Goal: Information Seeking & Learning: Learn about a topic

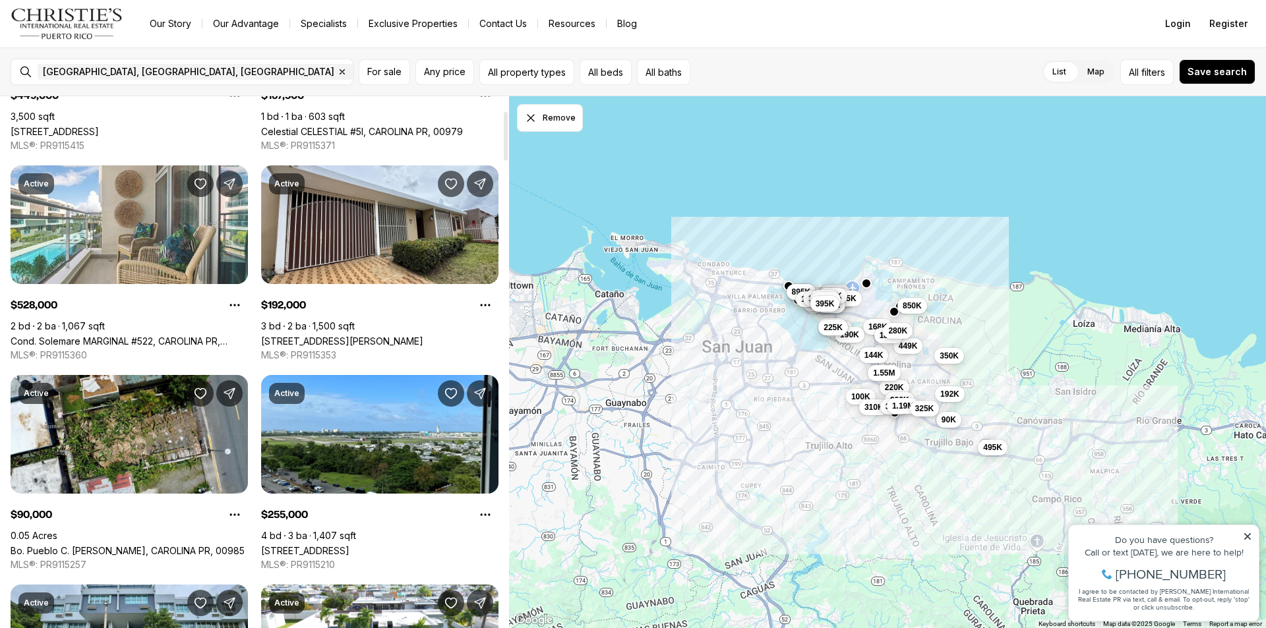
scroll to position [396, 0]
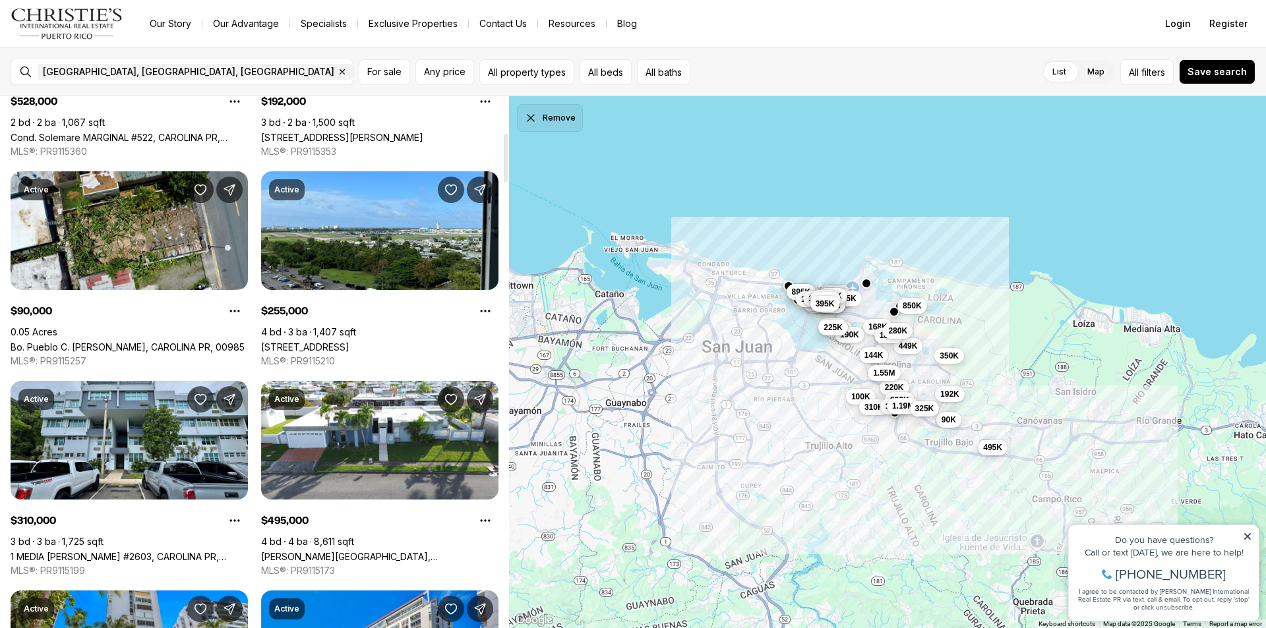
click at [569, 116] on button "Remove" at bounding box center [550, 118] width 66 height 28
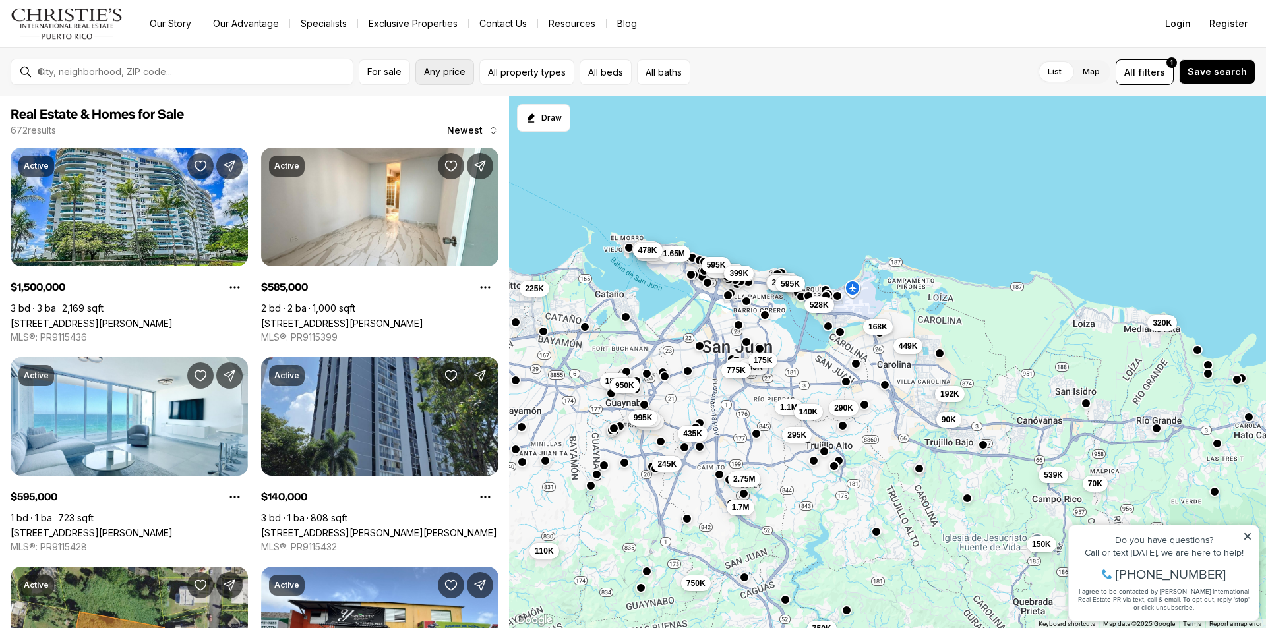
click at [459, 73] on span "Any price" at bounding box center [445, 72] width 42 height 11
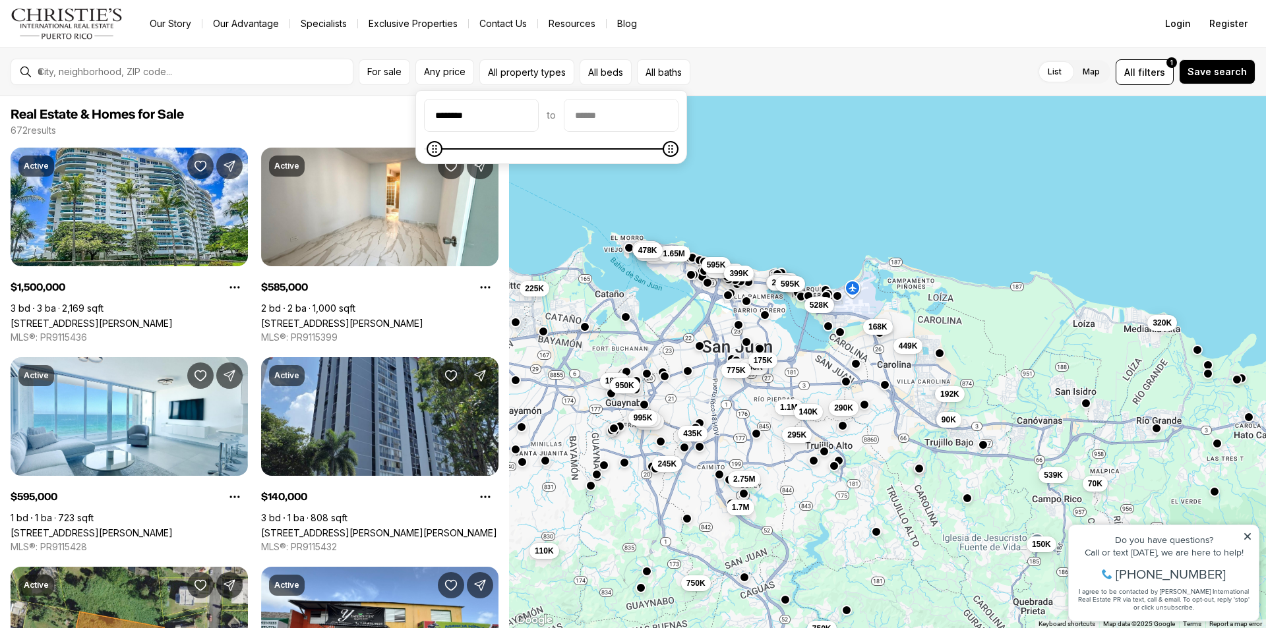
type input "********"
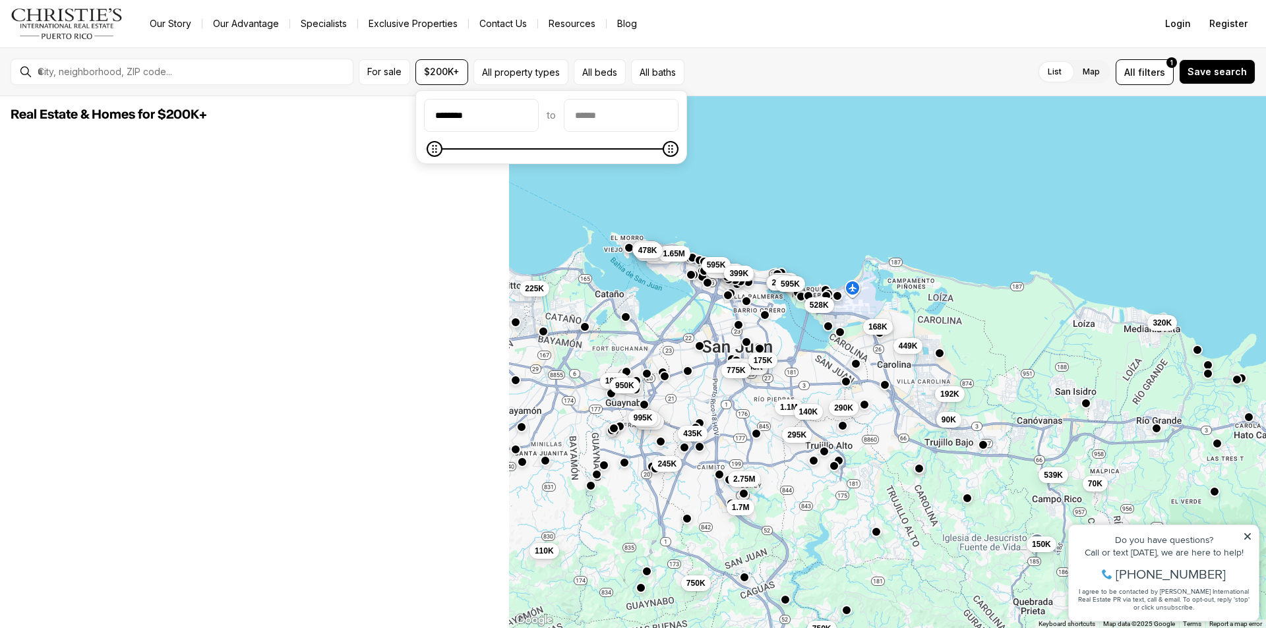
click at [347, 115] on span "Real Estate & Homes for $200K+" at bounding box center [255, 115] width 488 height 16
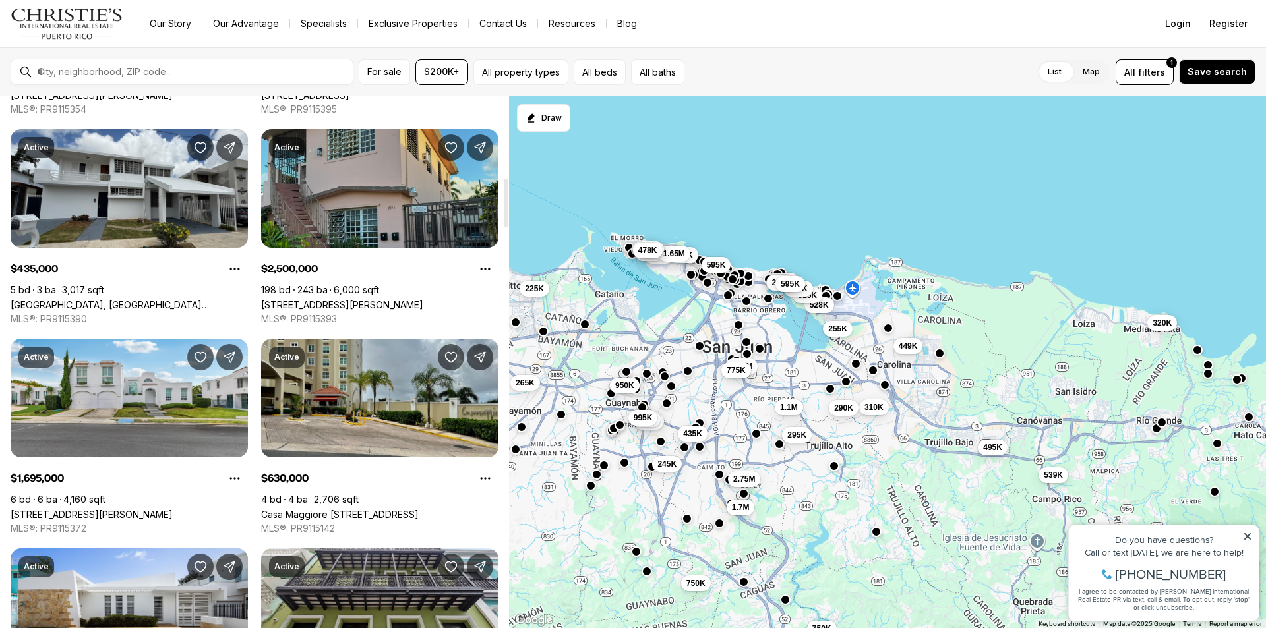
scroll to position [923, 0]
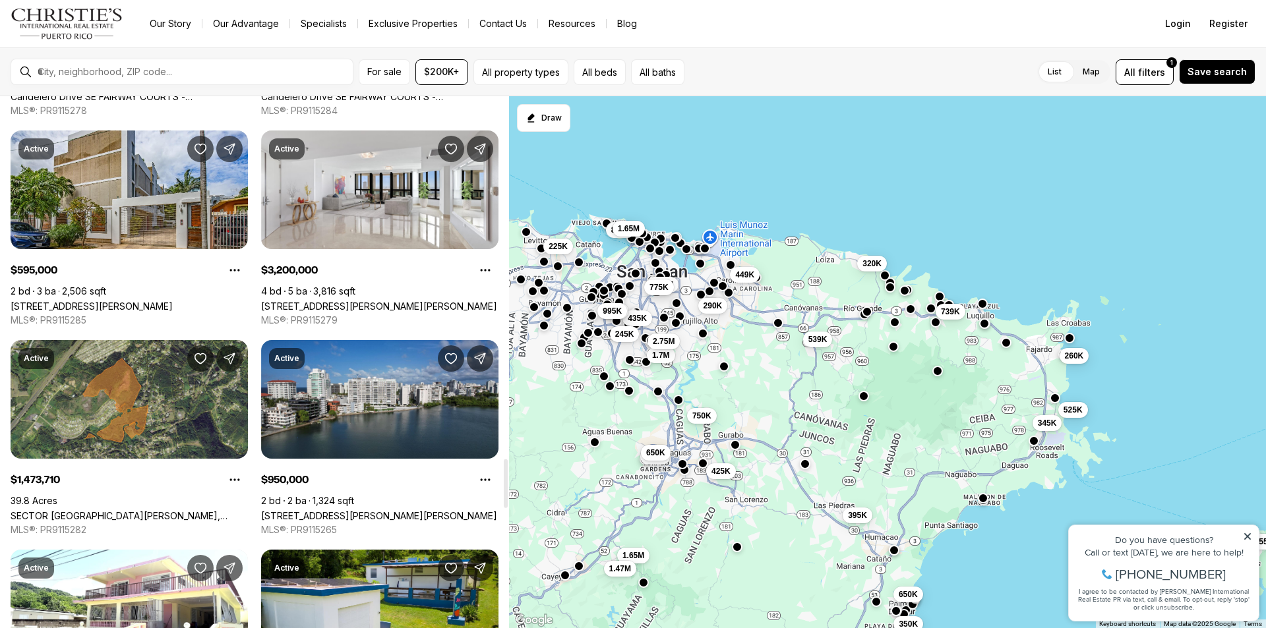
scroll to position [3889, 0]
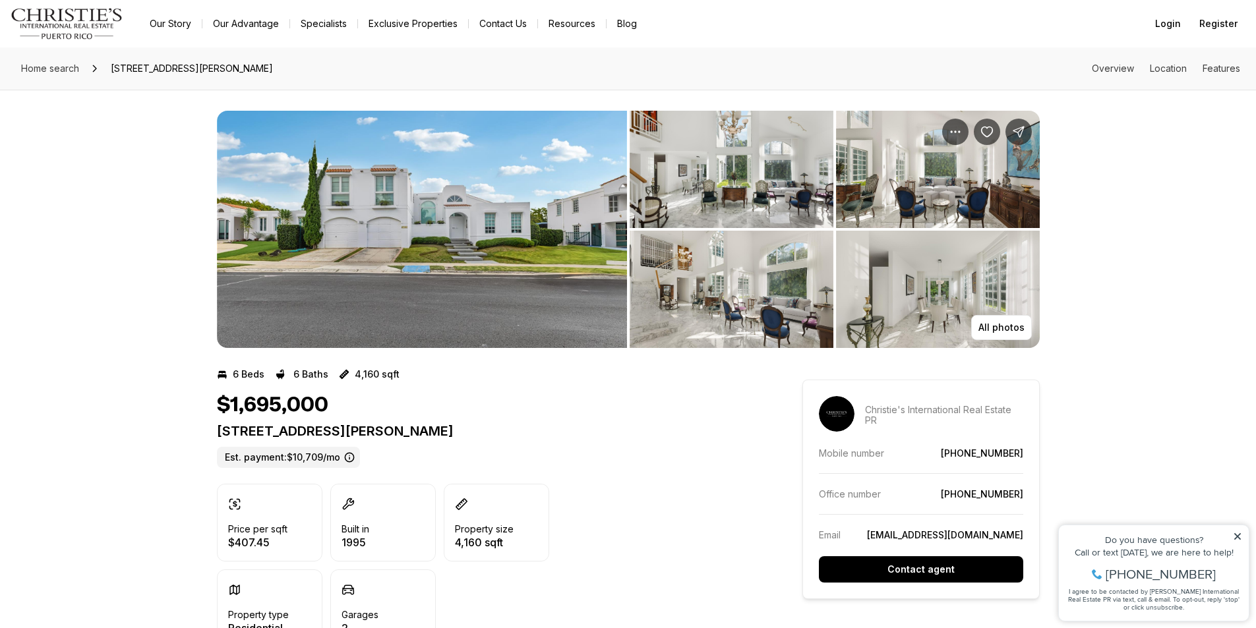
click at [441, 246] on img "View image gallery" at bounding box center [422, 229] width 410 height 237
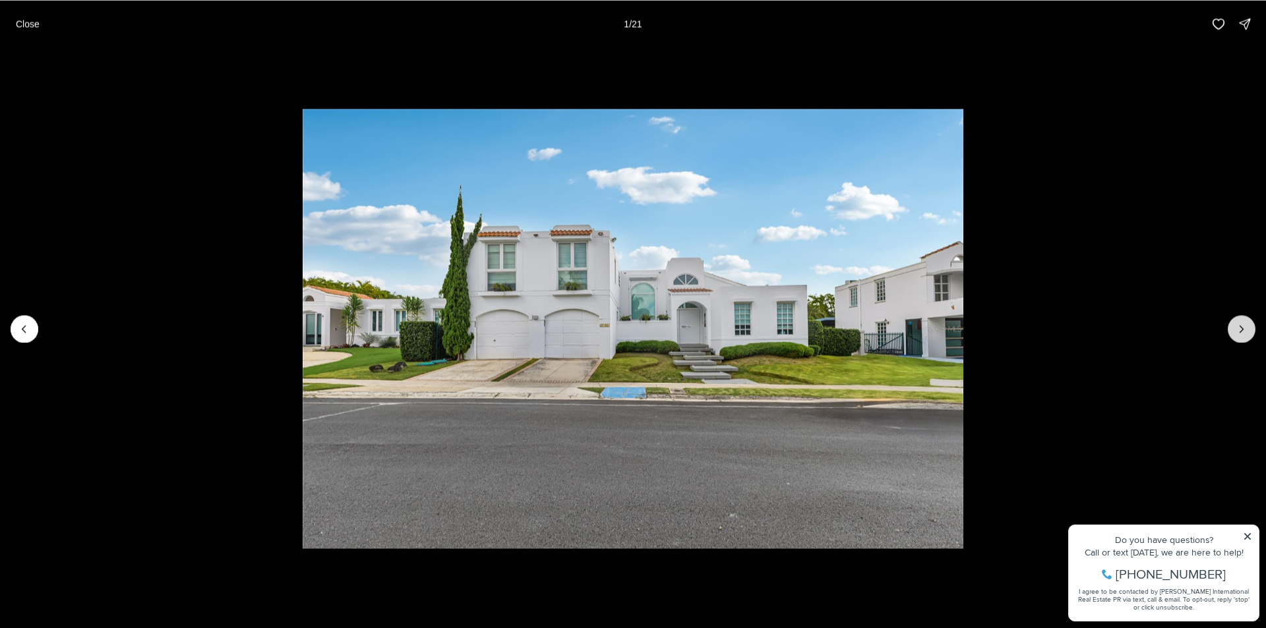
click at [1239, 332] on icon "Next slide" at bounding box center [1241, 328] width 13 height 13
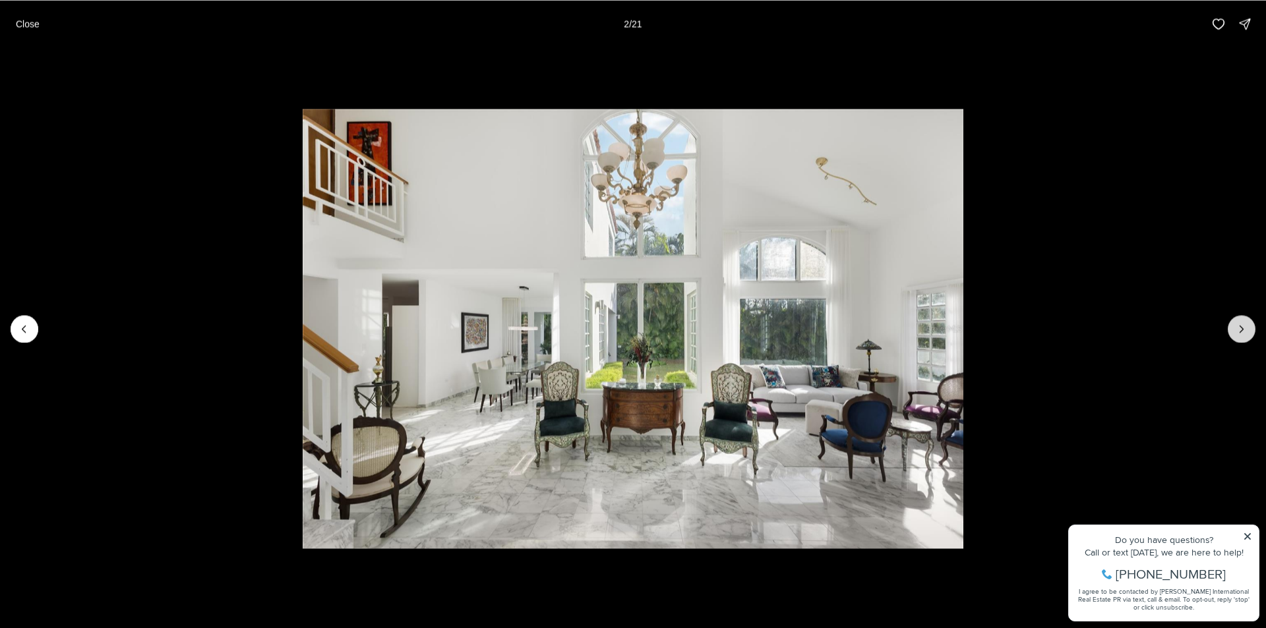
click at [1239, 332] on icon "Next slide" at bounding box center [1241, 328] width 13 height 13
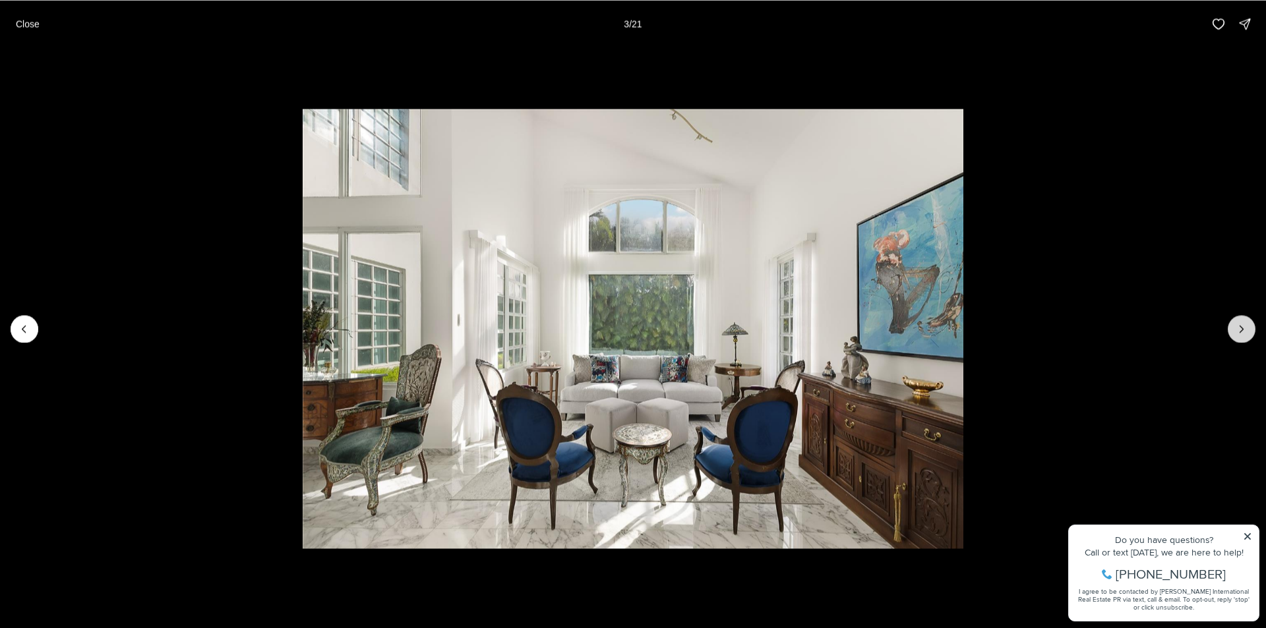
click at [1239, 331] on icon "Next slide" at bounding box center [1241, 328] width 13 height 13
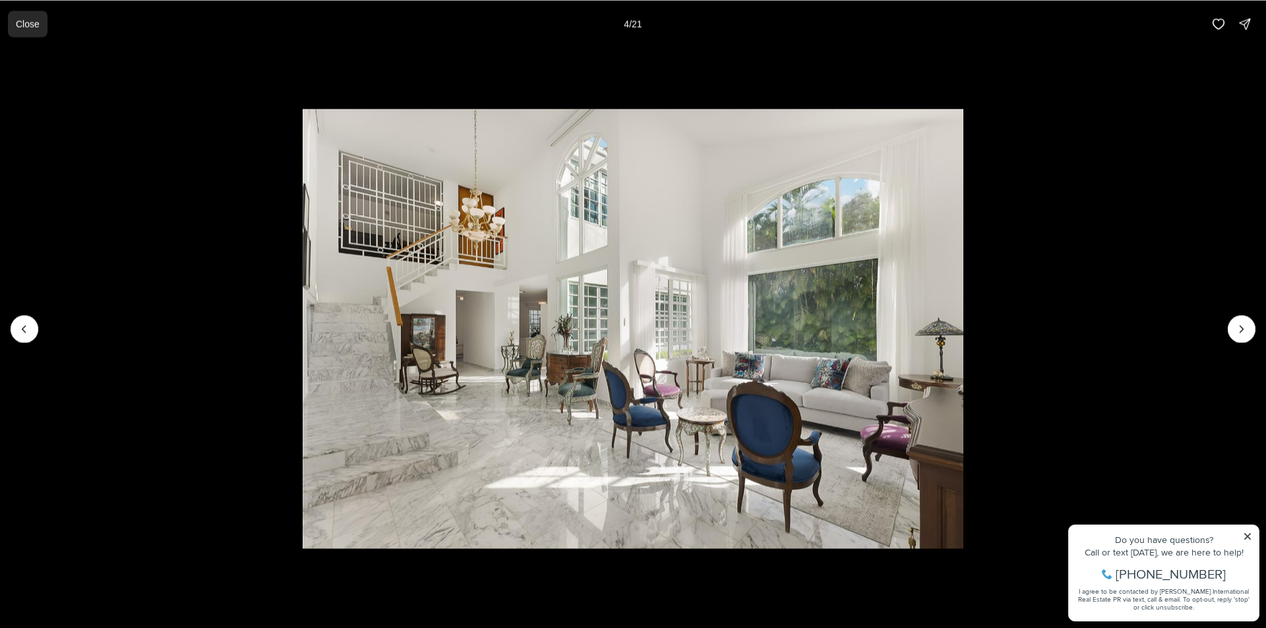
click at [28, 18] on p "Close" at bounding box center [28, 23] width 24 height 11
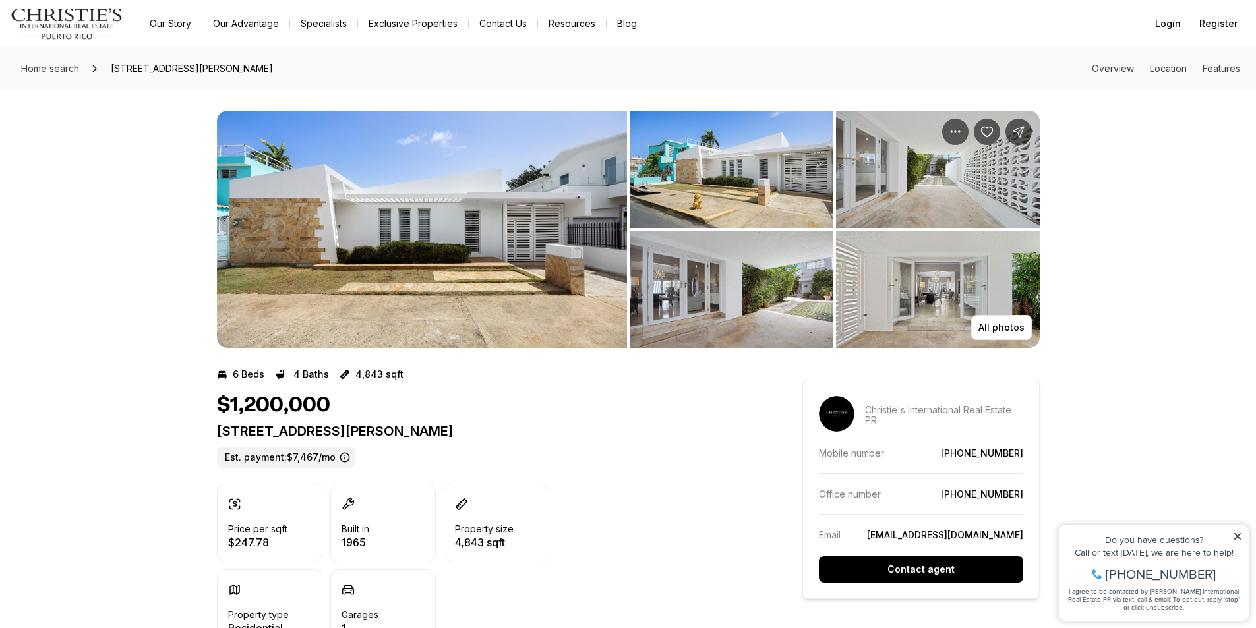
click at [501, 243] on img "View image gallery" at bounding box center [422, 229] width 410 height 237
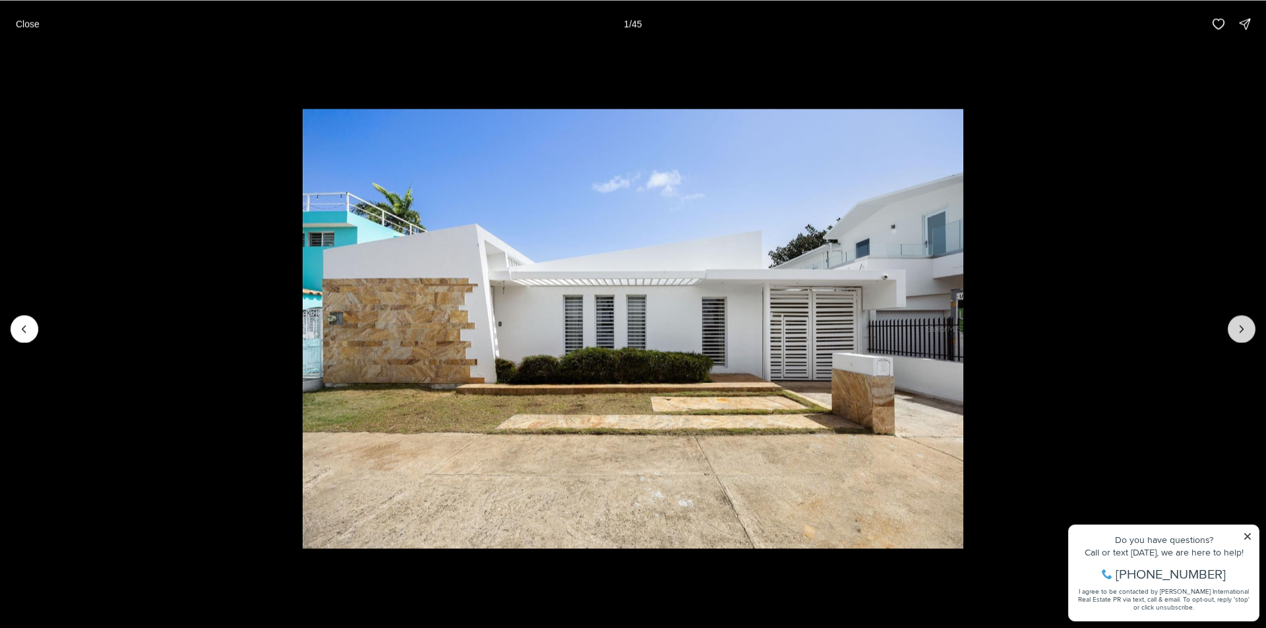
click at [1241, 330] on icon "Next slide" at bounding box center [1241, 328] width 13 height 13
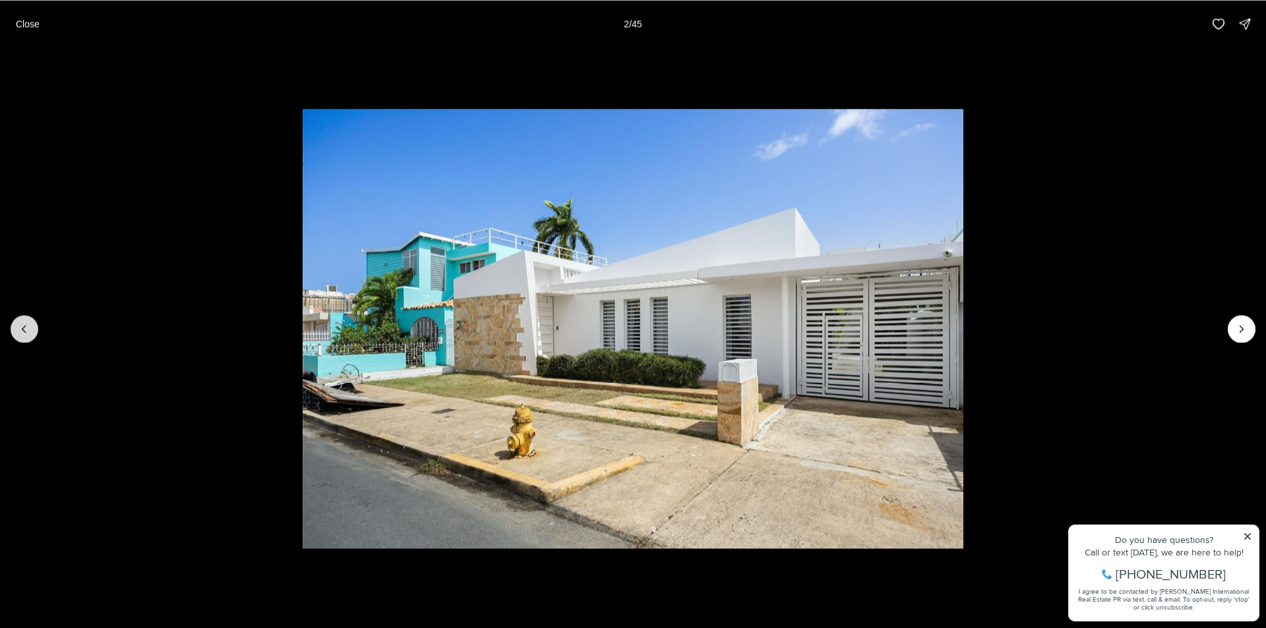
click at [13, 326] on button "Previous slide" at bounding box center [25, 329] width 28 height 28
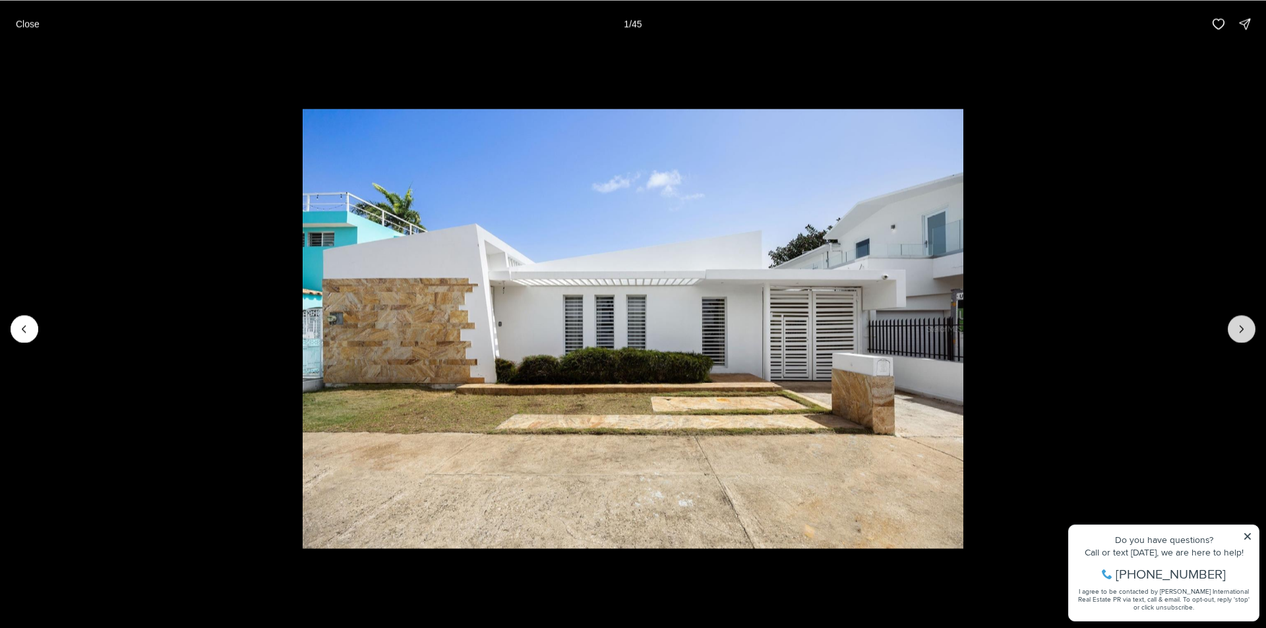
click at [1251, 324] on button "Next slide" at bounding box center [1241, 329] width 28 height 28
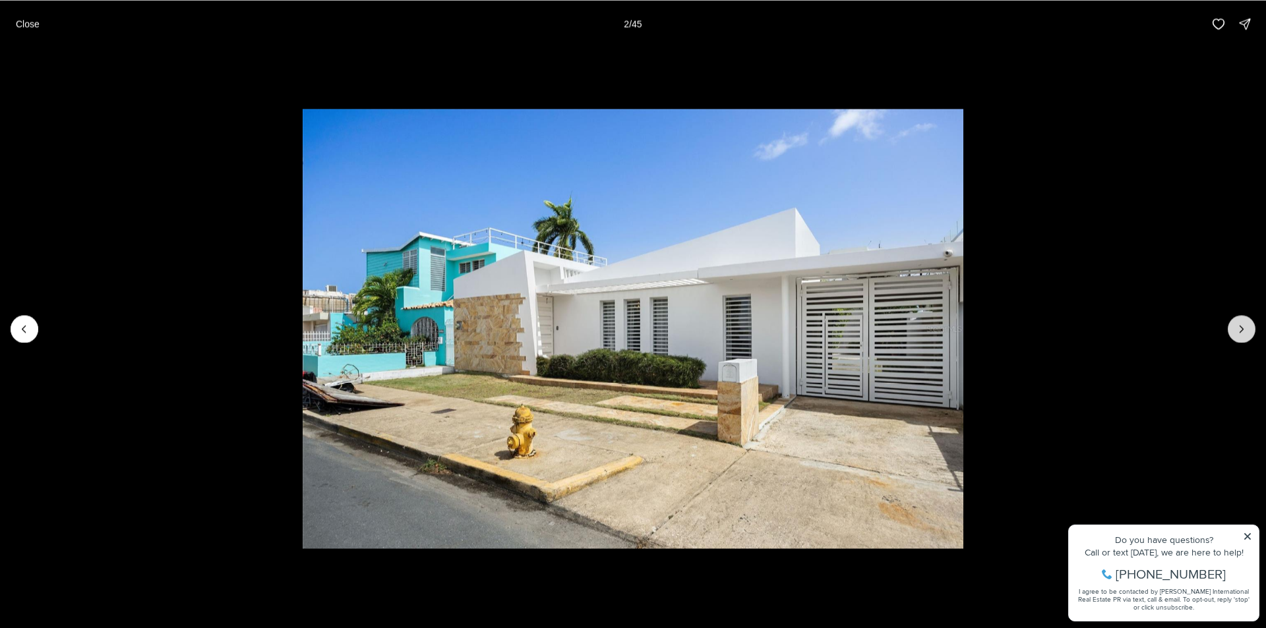
click at [1252, 324] on button "Next slide" at bounding box center [1241, 329] width 28 height 28
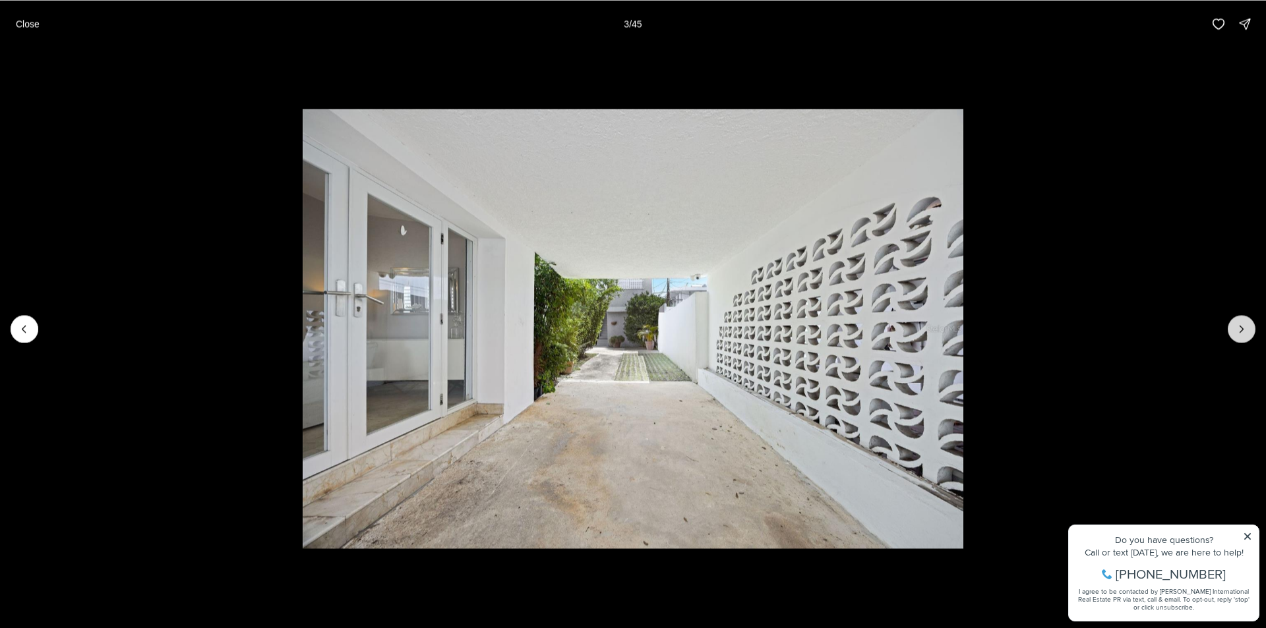
click at [1252, 324] on button "Next slide" at bounding box center [1241, 329] width 28 height 28
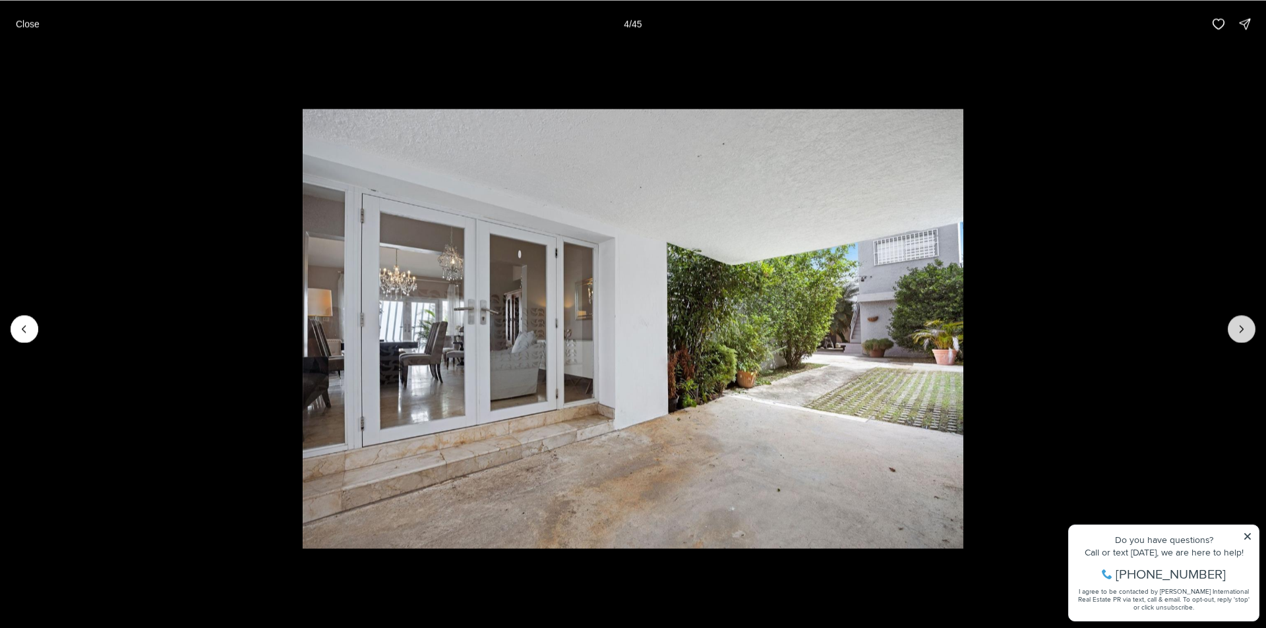
click at [1252, 324] on button "Next slide" at bounding box center [1241, 329] width 28 height 28
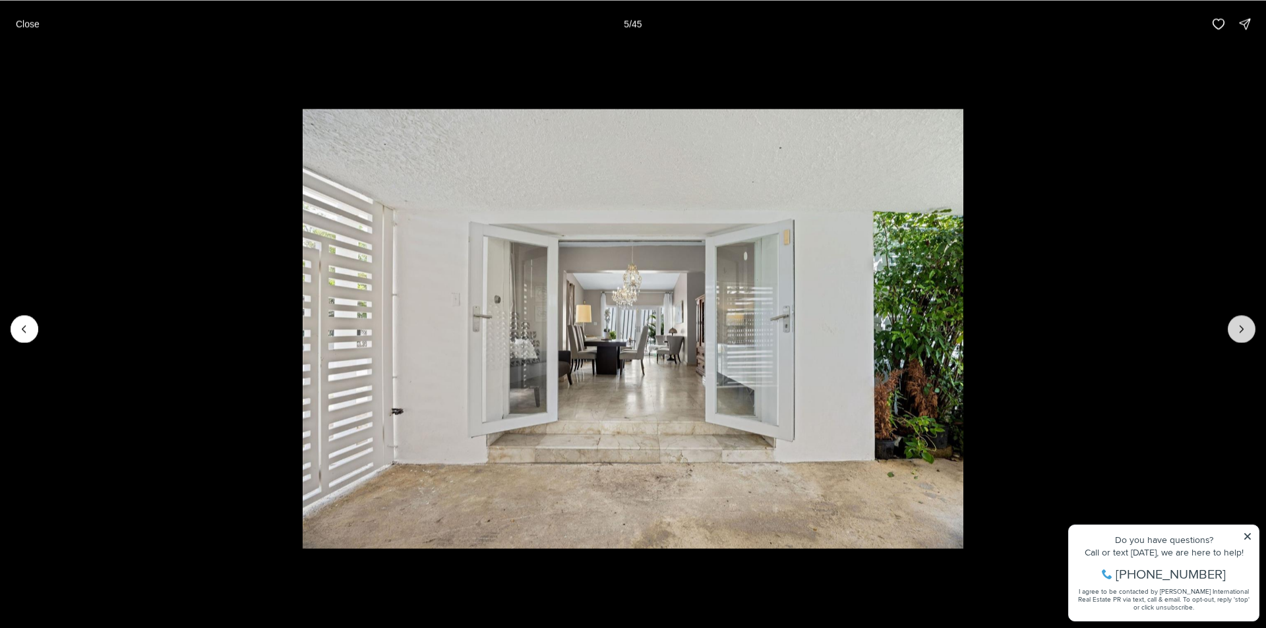
click at [1252, 324] on button "Next slide" at bounding box center [1241, 329] width 28 height 28
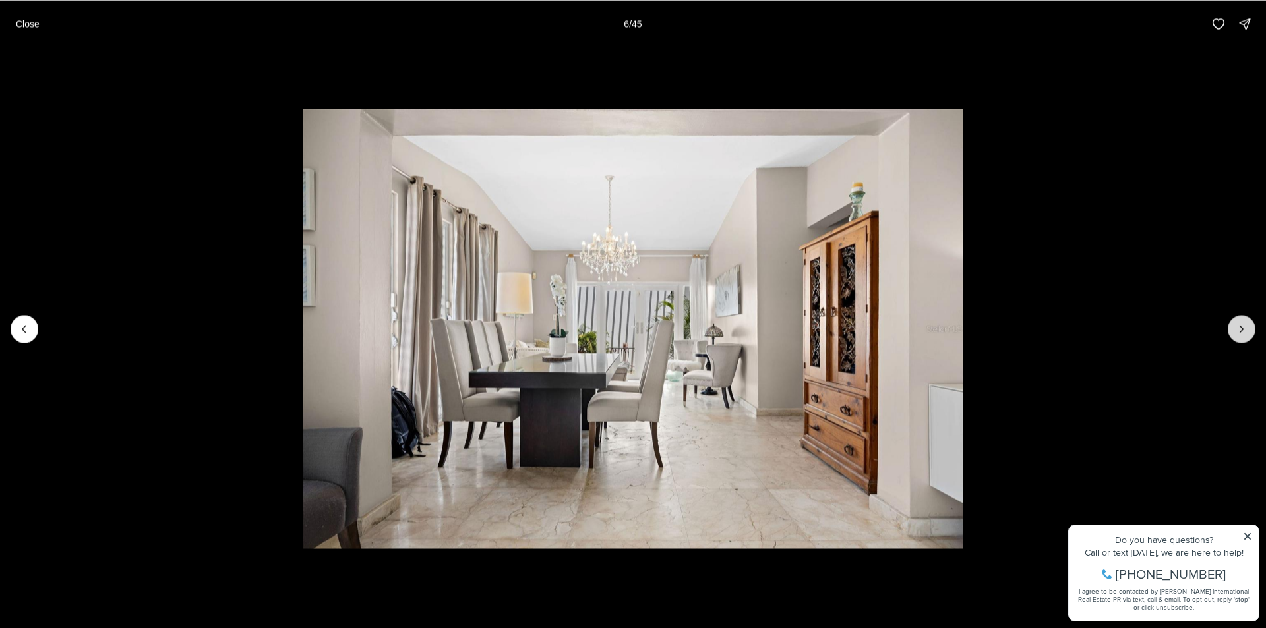
click at [1252, 324] on button "Next slide" at bounding box center [1241, 329] width 28 height 28
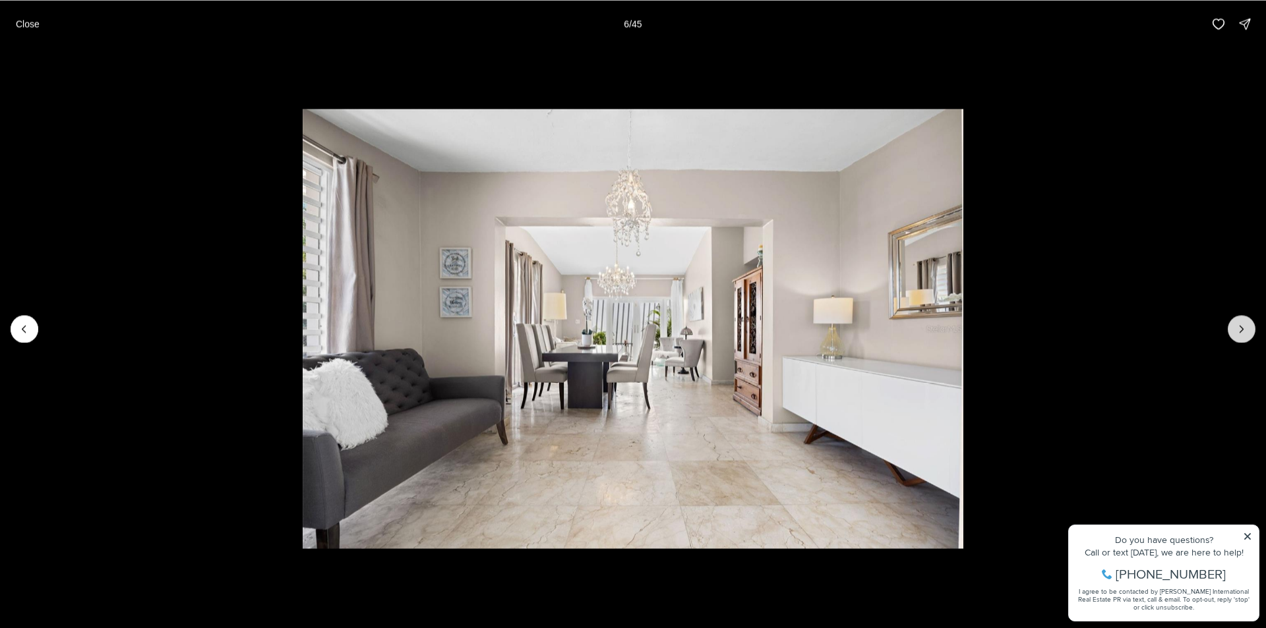
click at [1252, 324] on button "Next slide" at bounding box center [1241, 329] width 28 height 28
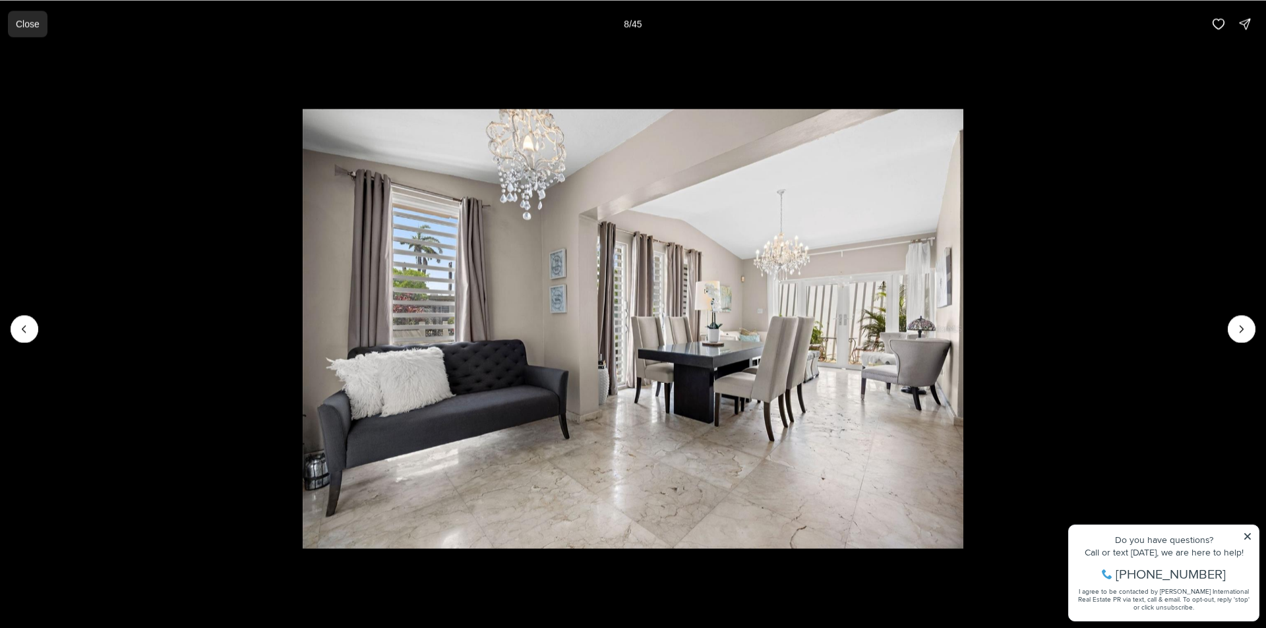
click at [22, 26] on p "Close" at bounding box center [28, 23] width 24 height 11
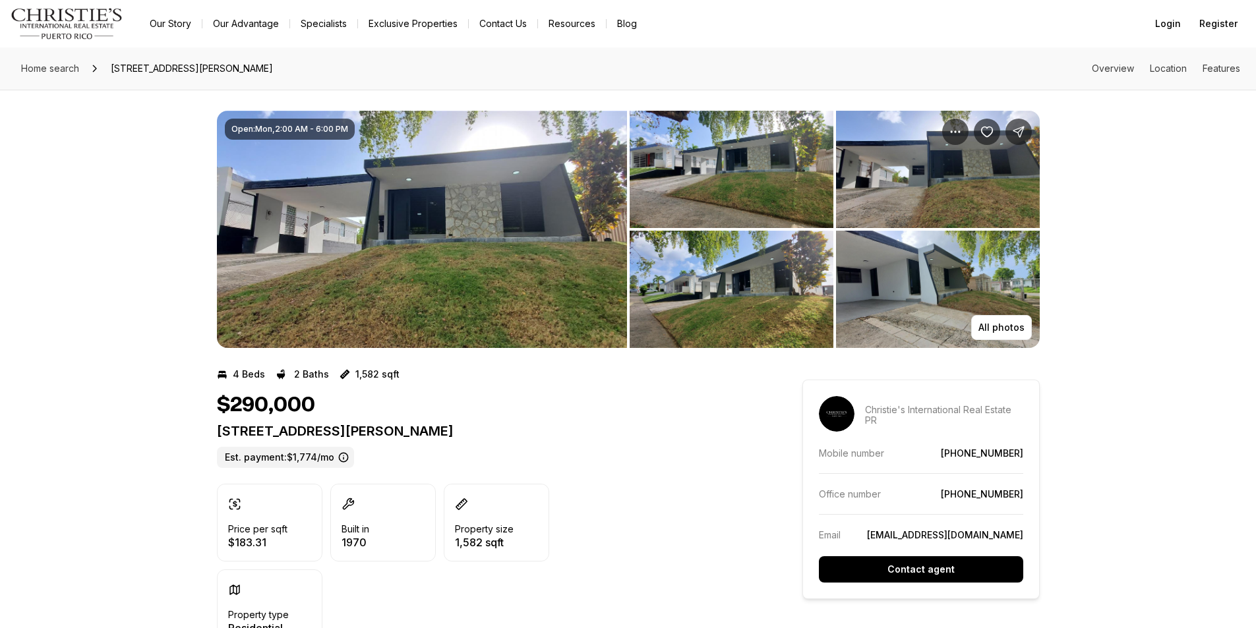
click at [482, 216] on img "View image gallery" at bounding box center [422, 229] width 410 height 237
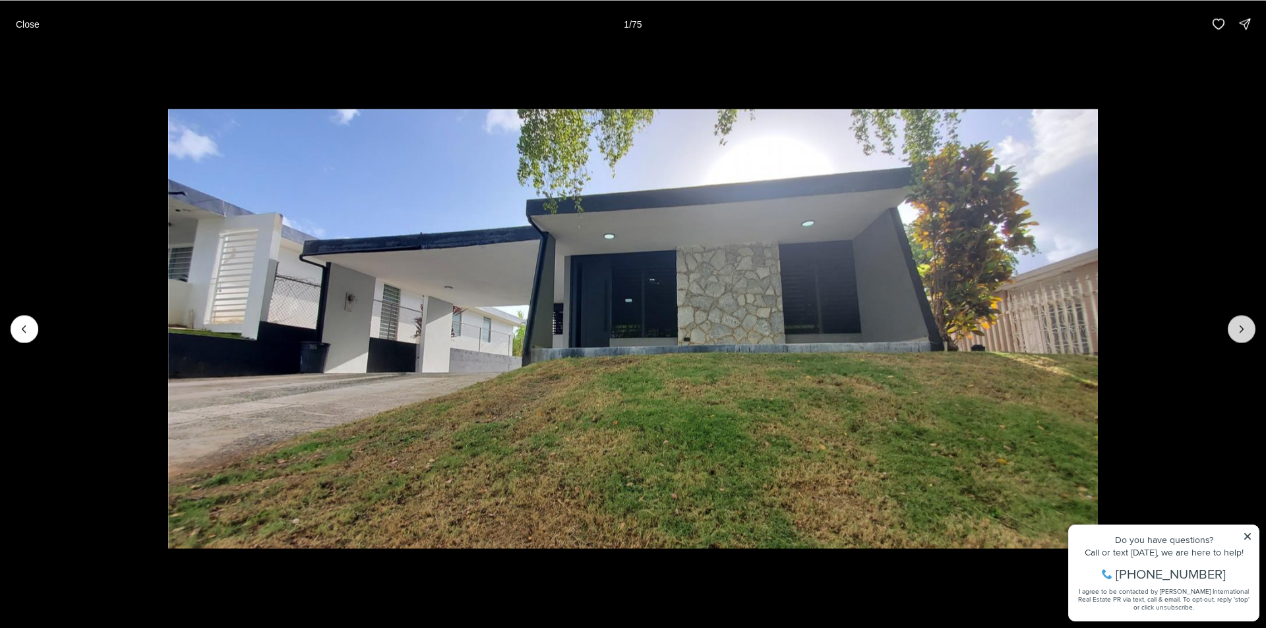
click at [1245, 331] on icon "Next slide" at bounding box center [1241, 328] width 13 height 13
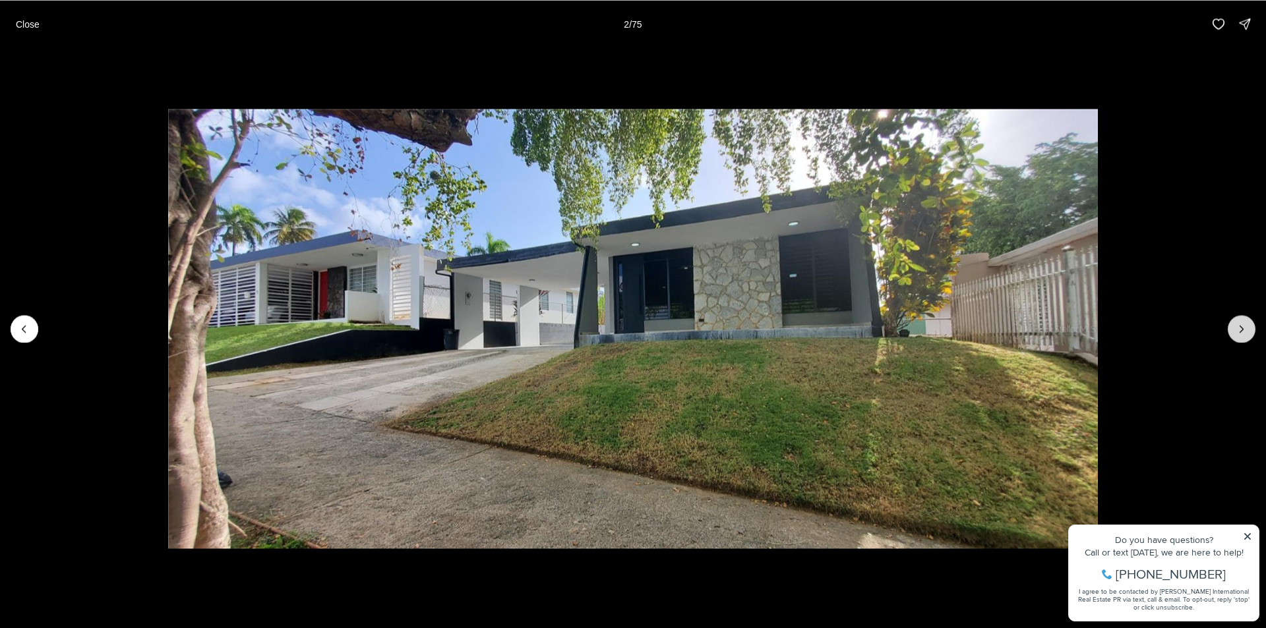
click at [1239, 339] on button "Next slide" at bounding box center [1241, 329] width 28 height 28
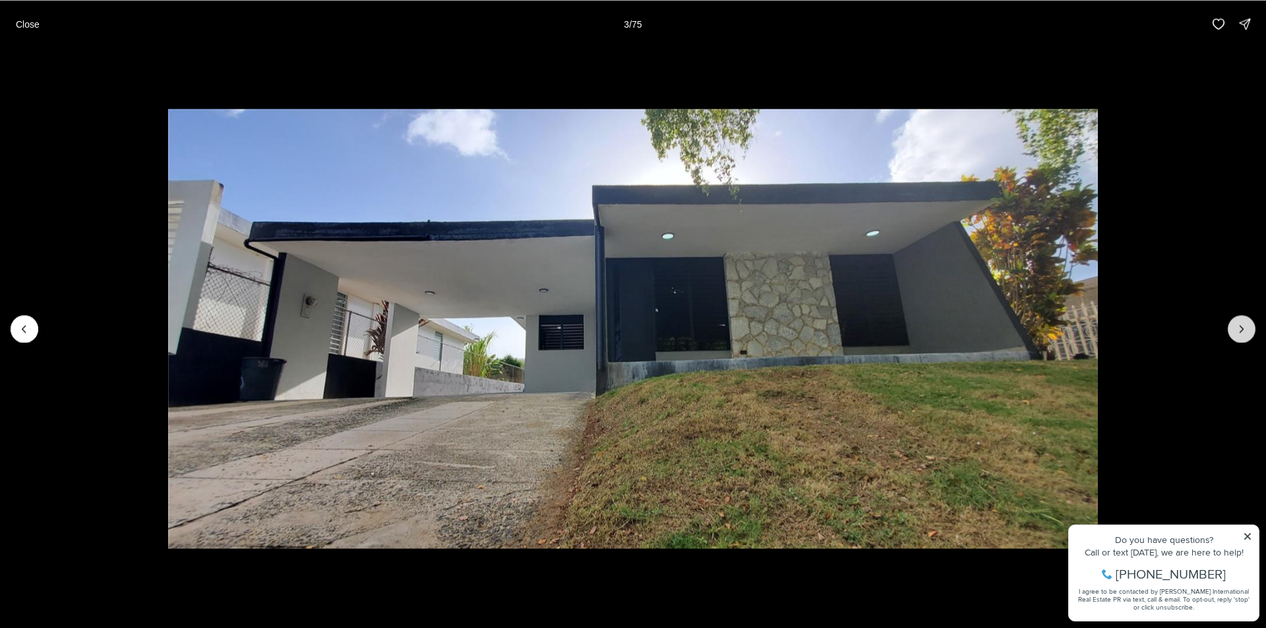
click at [1241, 335] on icon "Next slide" at bounding box center [1241, 328] width 13 height 13
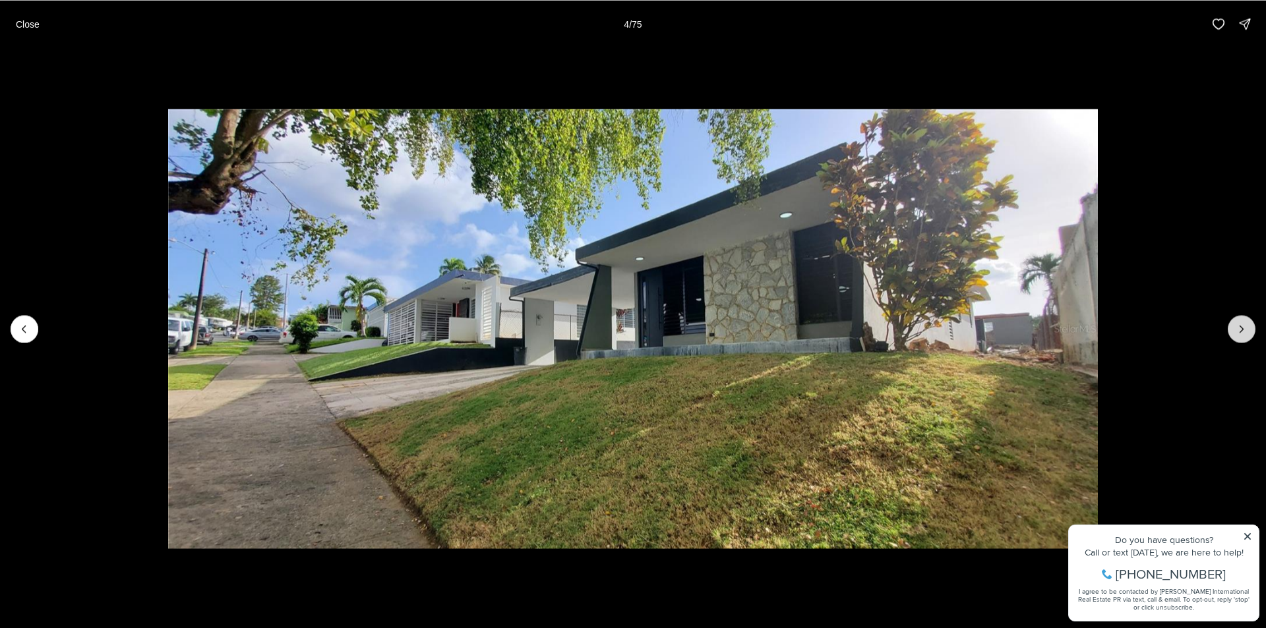
click at [1241, 335] on icon "Next slide" at bounding box center [1241, 328] width 13 height 13
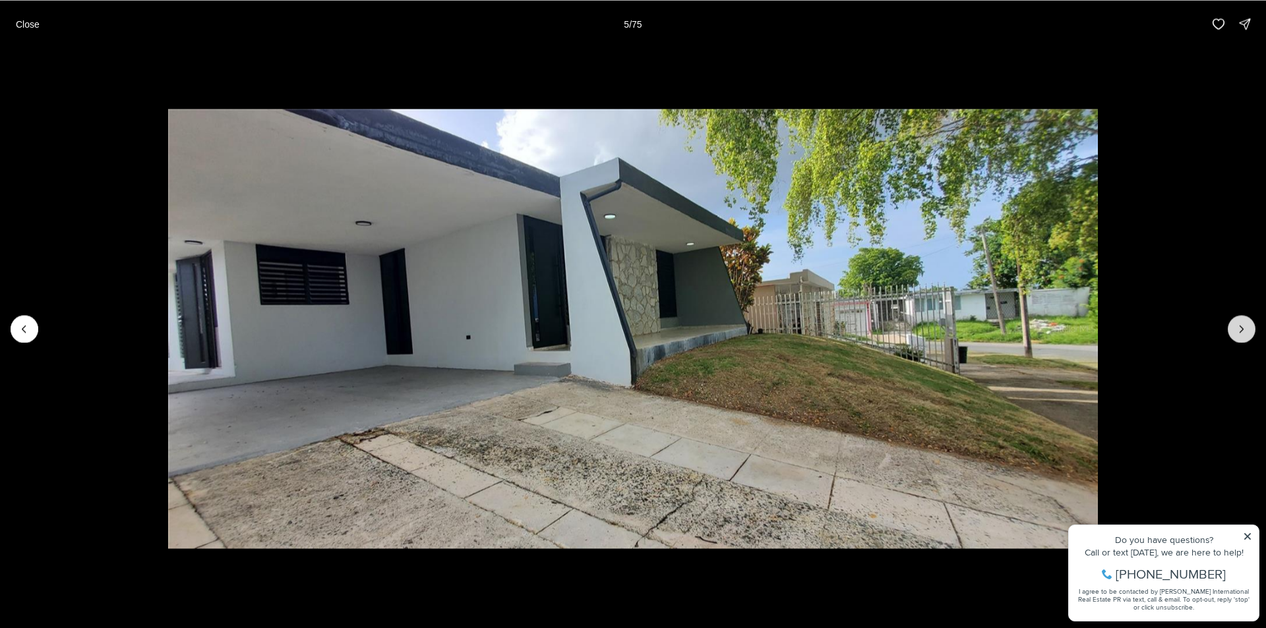
click at [1243, 335] on icon "Next slide" at bounding box center [1241, 328] width 13 height 13
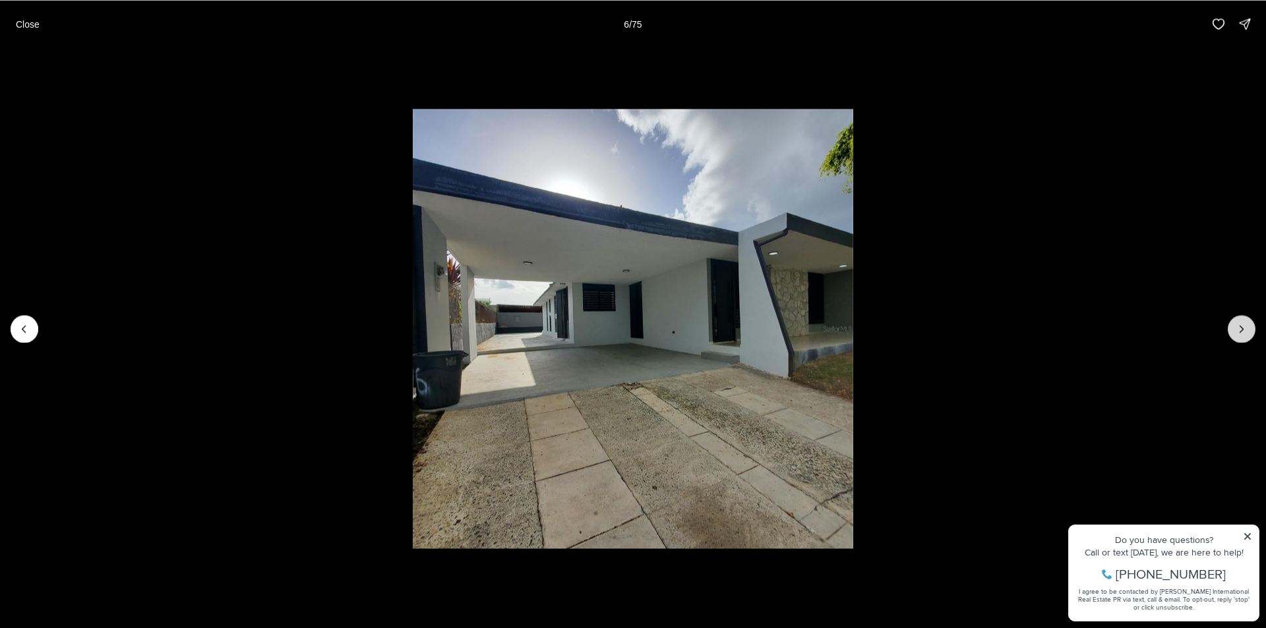
click at [1245, 333] on icon "Next slide" at bounding box center [1241, 328] width 13 height 13
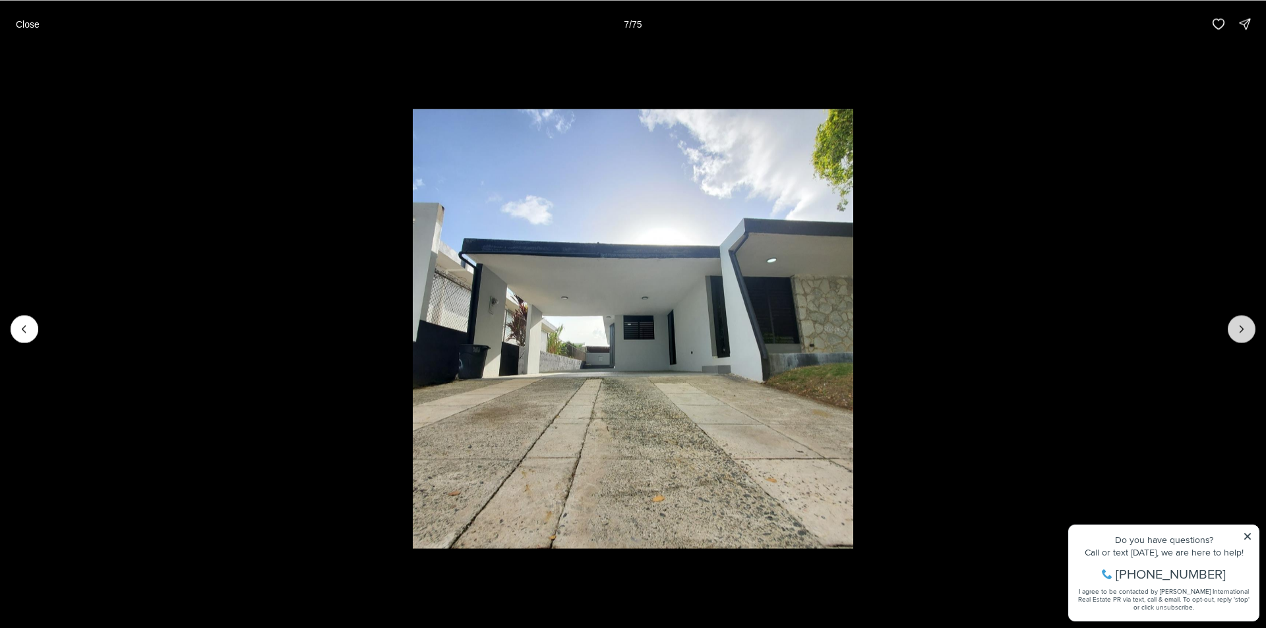
click at [1245, 336] on button "Next slide" at bounding box center [1241, 329] width 28 height 28
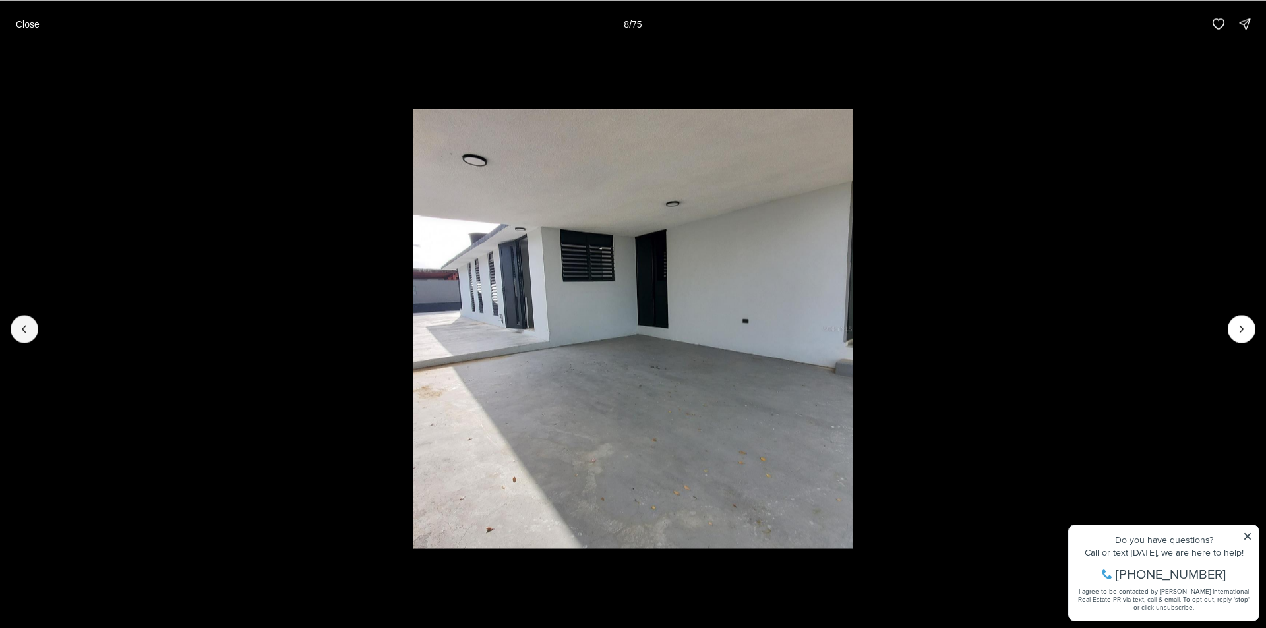
click at [33, 322] on button "Previous slide" at bounding box center [25, 329] width 28 height 28
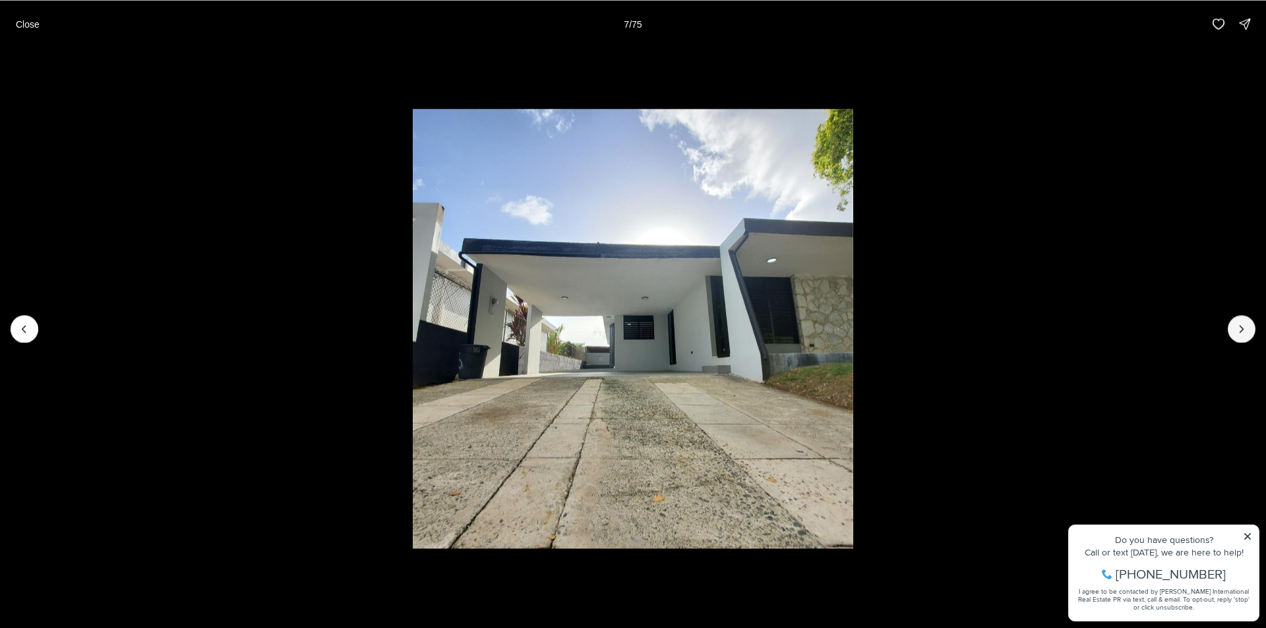
click at [1228, 333] on button "Next slide" at bounding box center [1241, 329] width 28 height 28
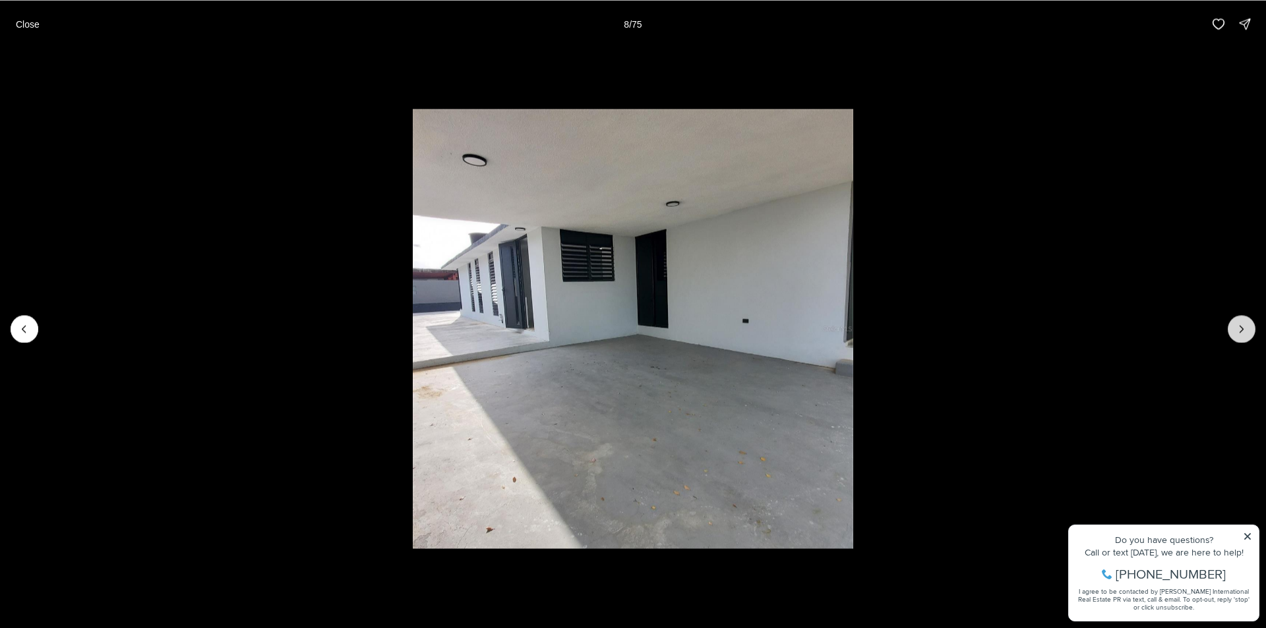
click at [1252, 324] on button "Next slide" at bounding box center [1241, 329] width 28 height 28
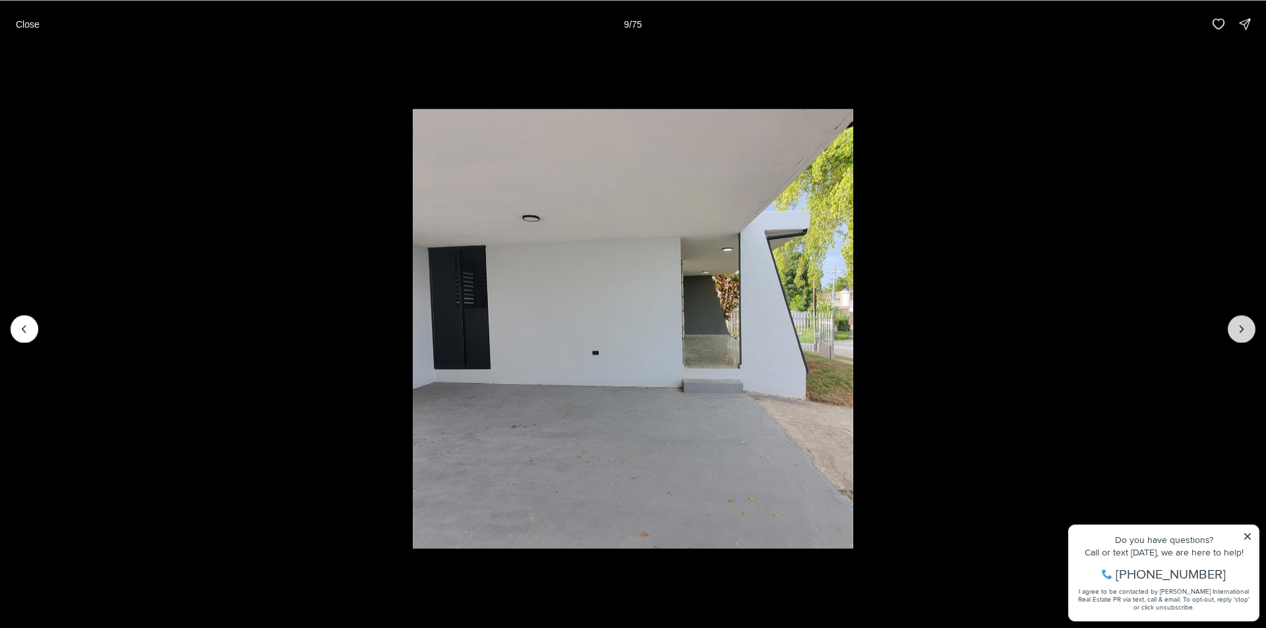
click at [1246, 328] on icon "Next slide" at bounding box center [1241, 328] width 13 height 13
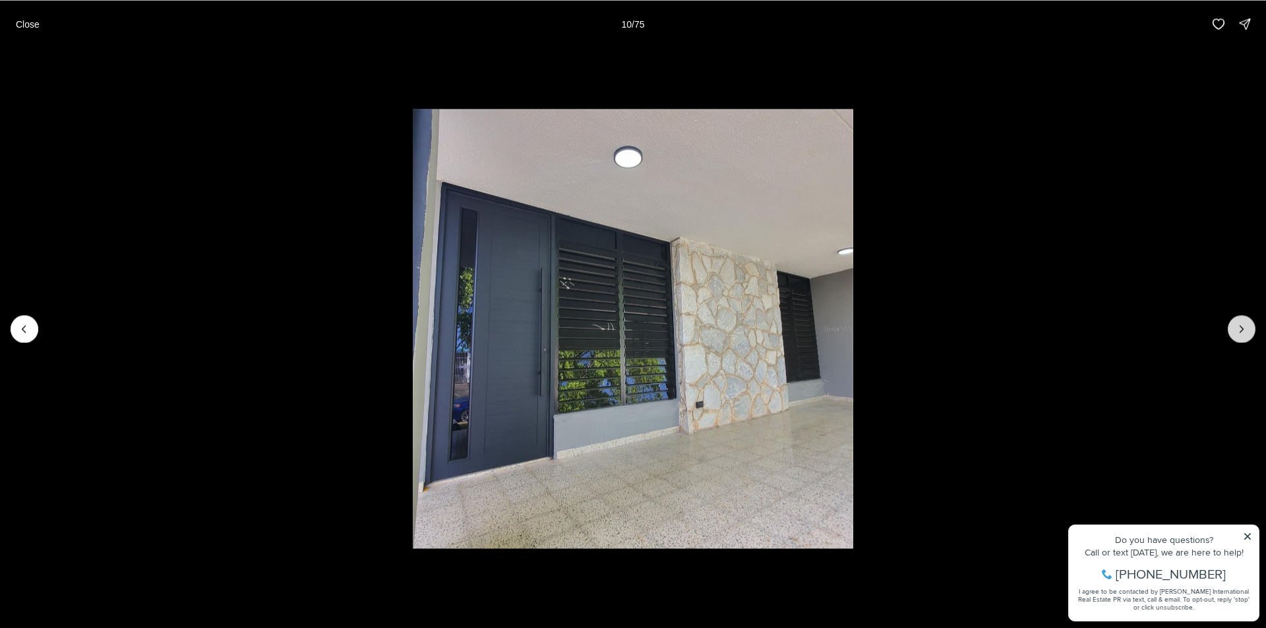
click at [1246, 325] on icon "Next slide" at bounding box center [1241, 328] width 13 height 13
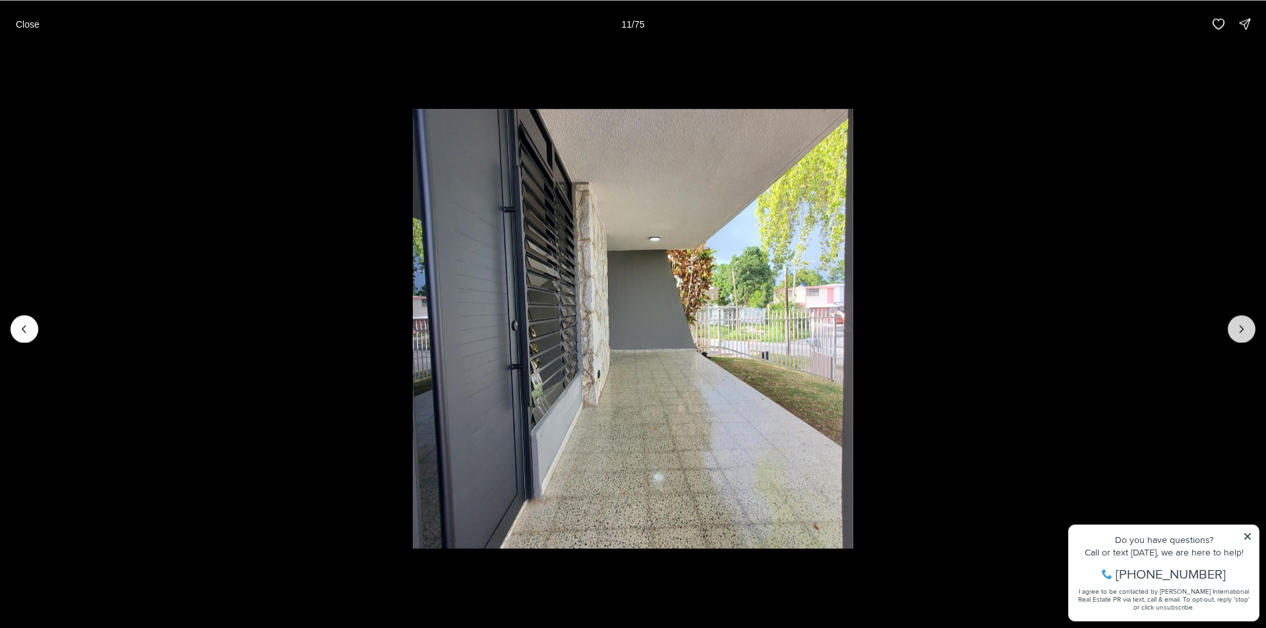
click at [1246, 325] on icon "Next slide" at bounding box center [1241, 328] width 13 height 13
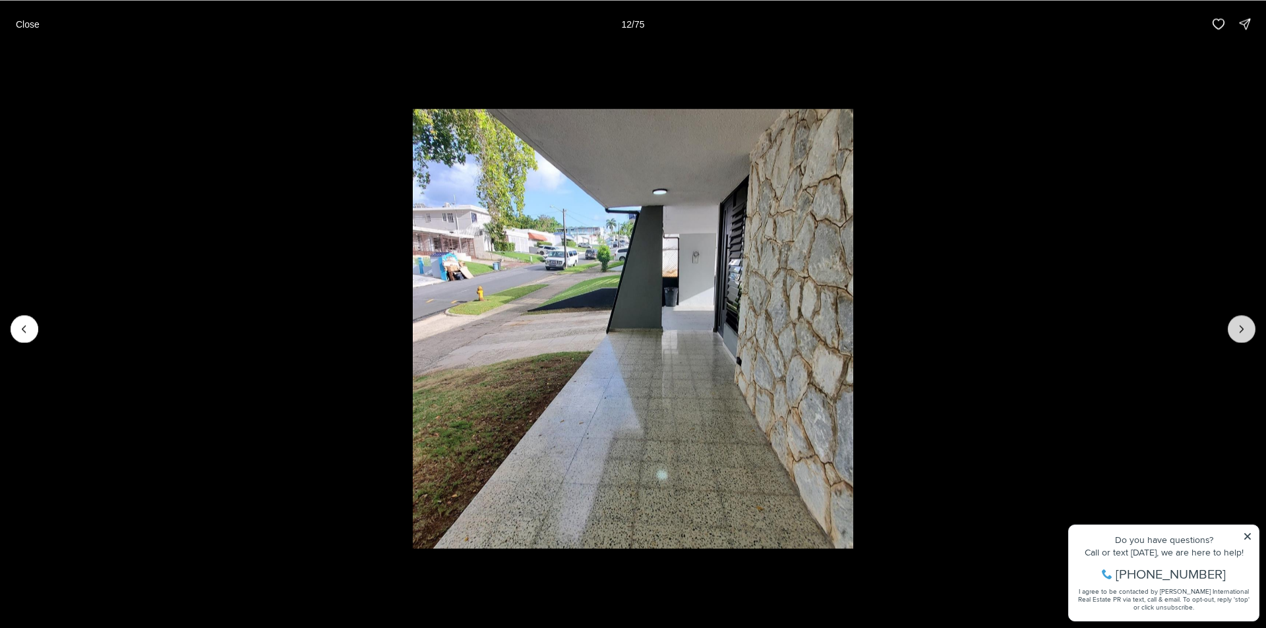
click at [1239, 329] on icon "Next slide" at bounding box center [1241, 328] width 13 height 13
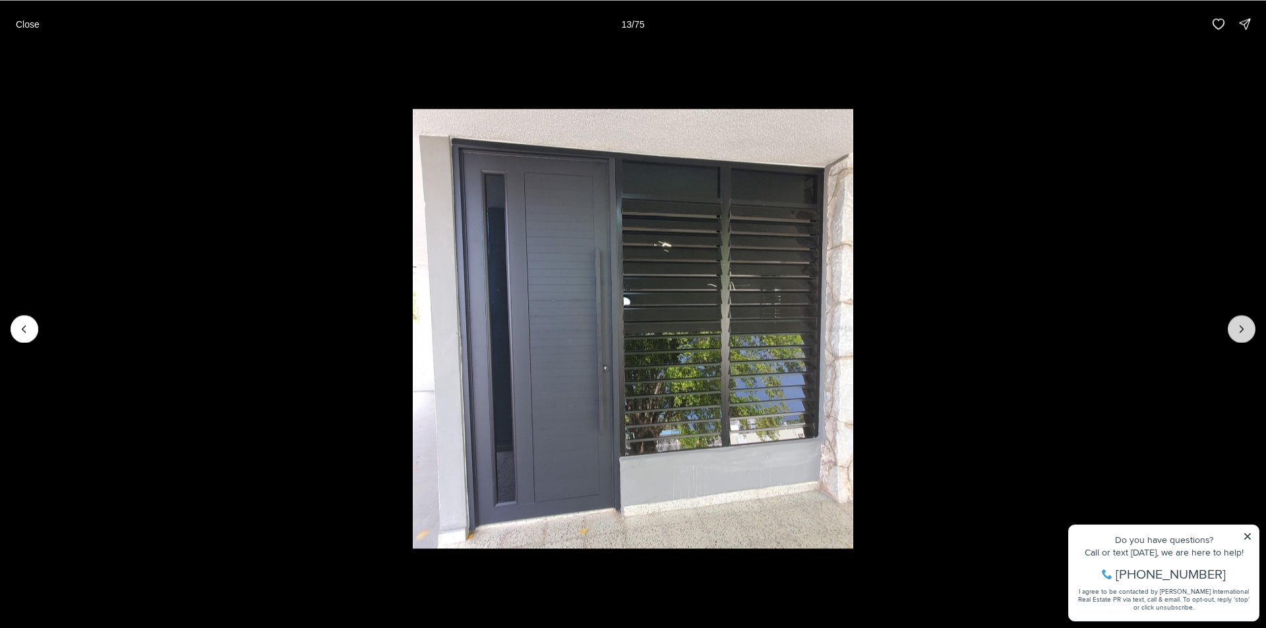
click at [1238, 328] on icon "Next slide" at bounding box center [1241, 328] width 13 height 13
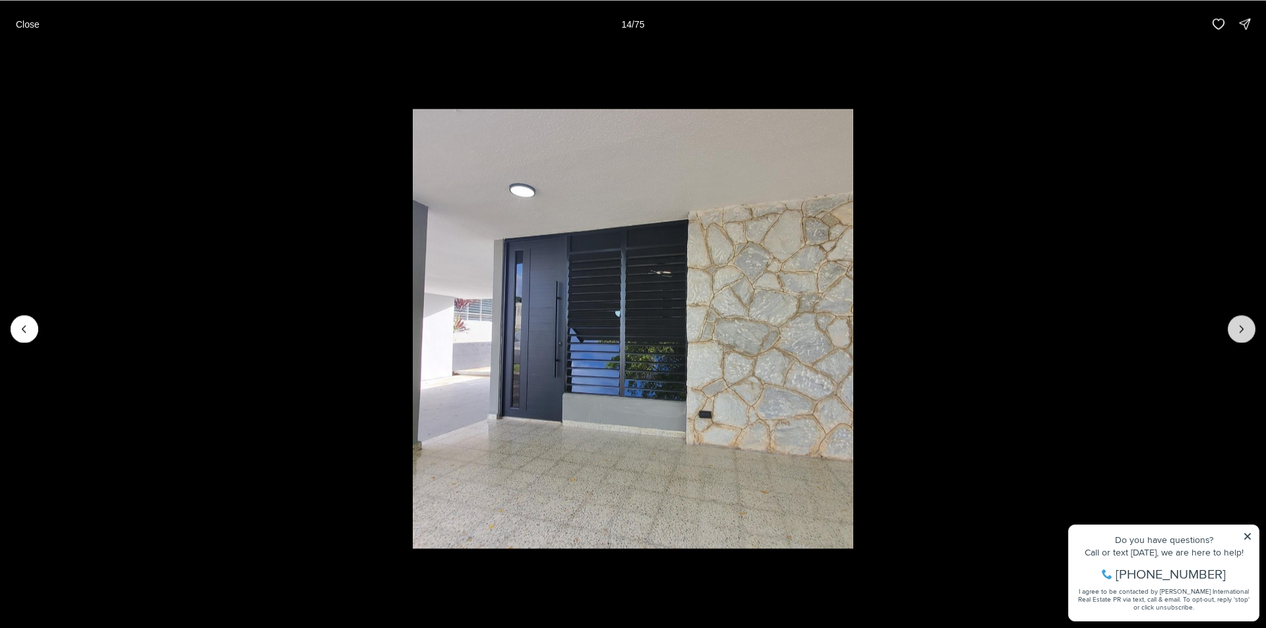
click at [1237, 328] on icon "Next slide" at bounding box center [1241, 328] width 13 height 13
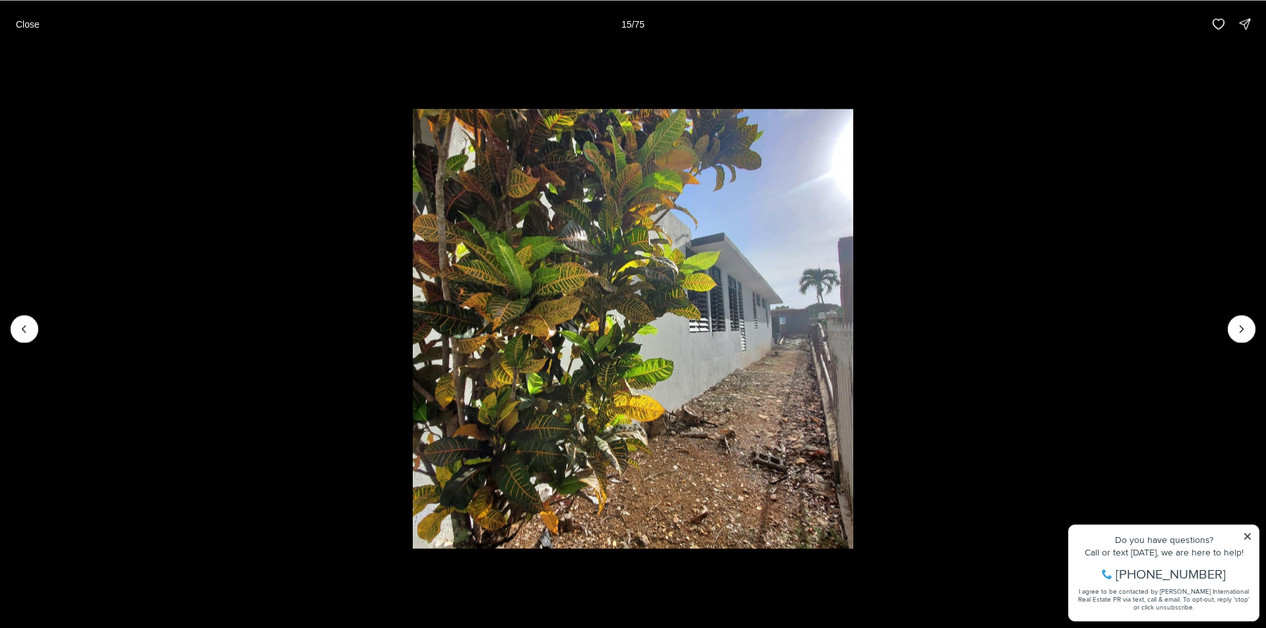
click at [46, 330] on li "15 of 75" at bounding box center [633, 328] width 1266 height 562
click at [1231, 332] on button "Next slide" at bounding box center [1241, 329] width 28 height 28
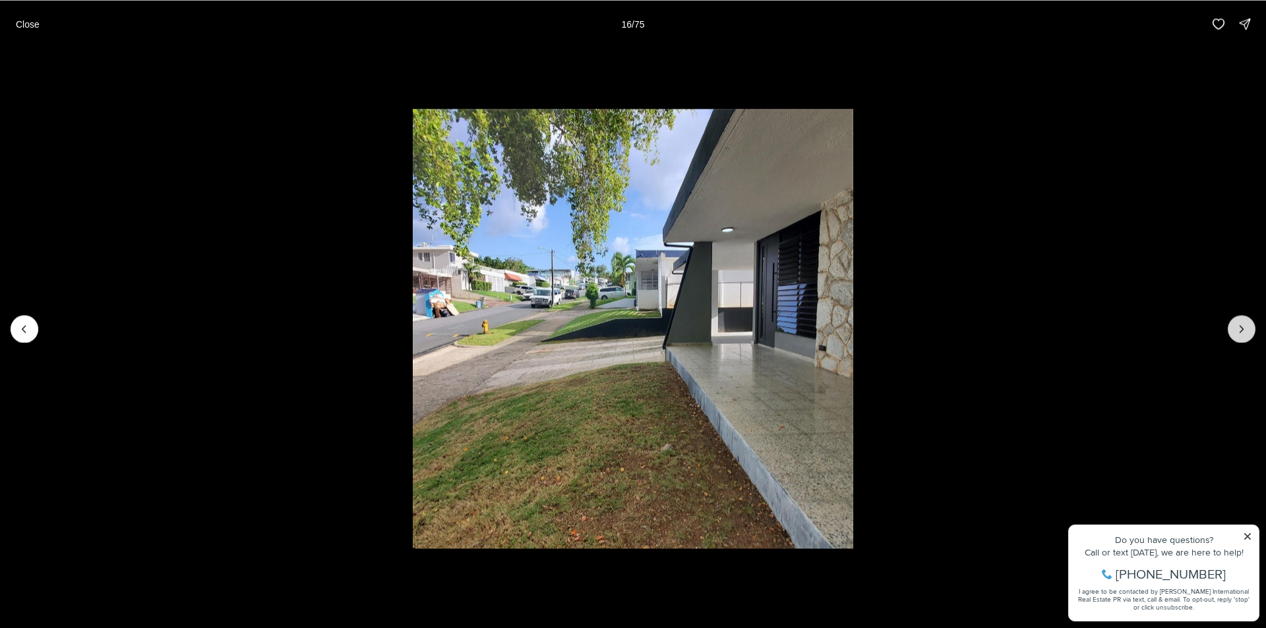
click at [1232, 332] on button "Next slide" at bounding box center [1241, 329] width 28 height 28
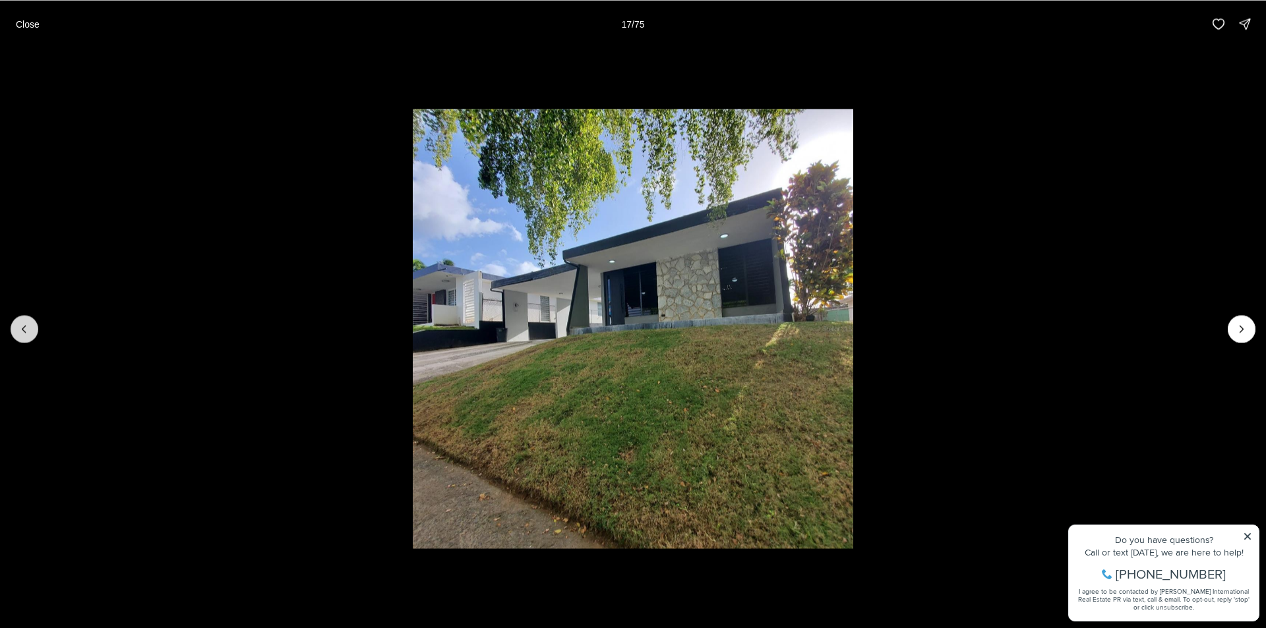
click at [34, 322] on button "Previous slide" at bounding box center [25, 329] width 28 height 28
click at [34, 320] on button "Previous slide" at bounding box center [25, 329] width 28 height 28
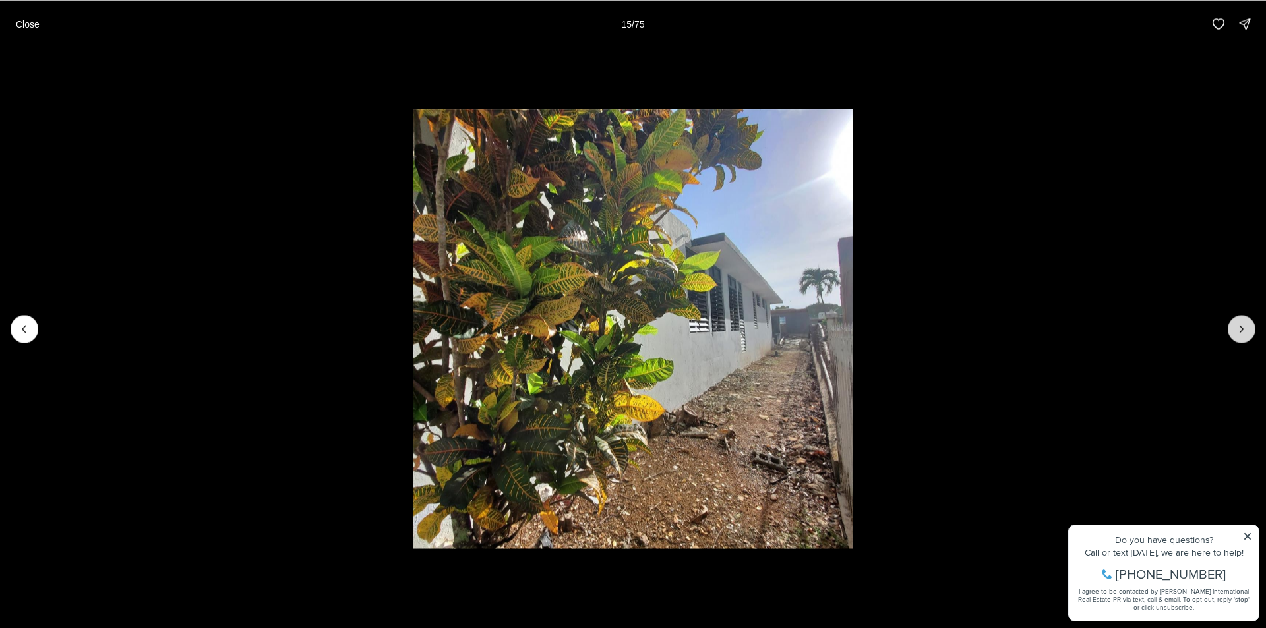
click at [1252, 332] on button "Next slide" at bounding box center [1241, 329] width 28 height 28
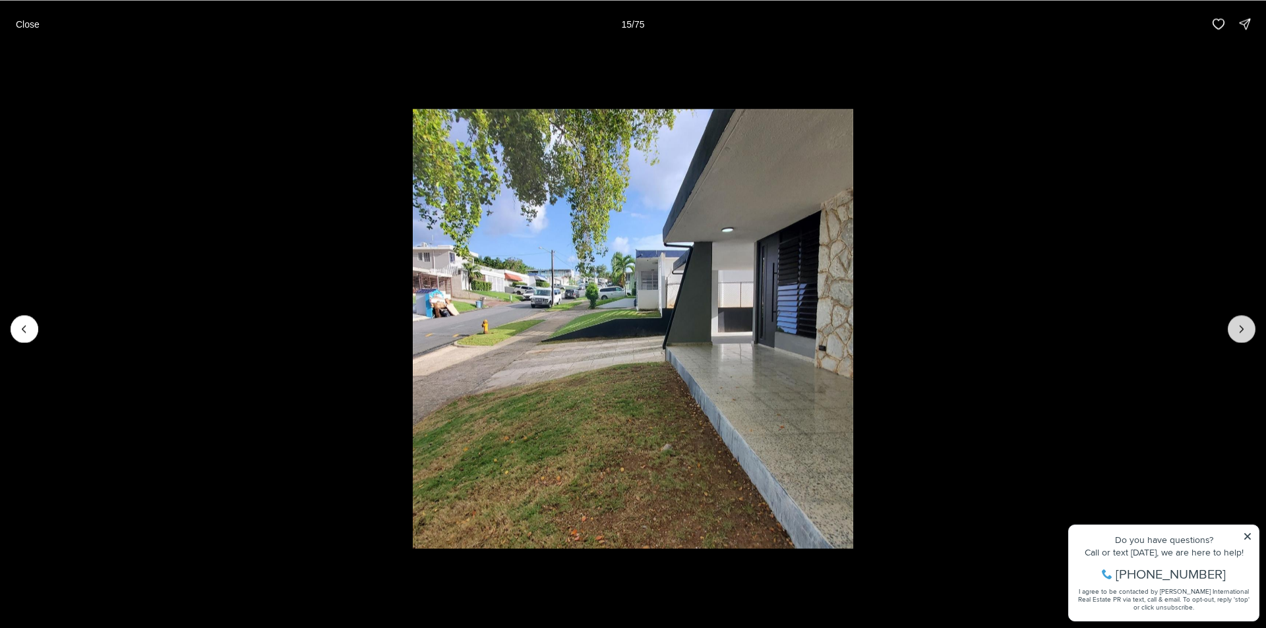
click at [1251, 332] on button "Next slide" at bounding box center [1241, 329] width 28 height 28
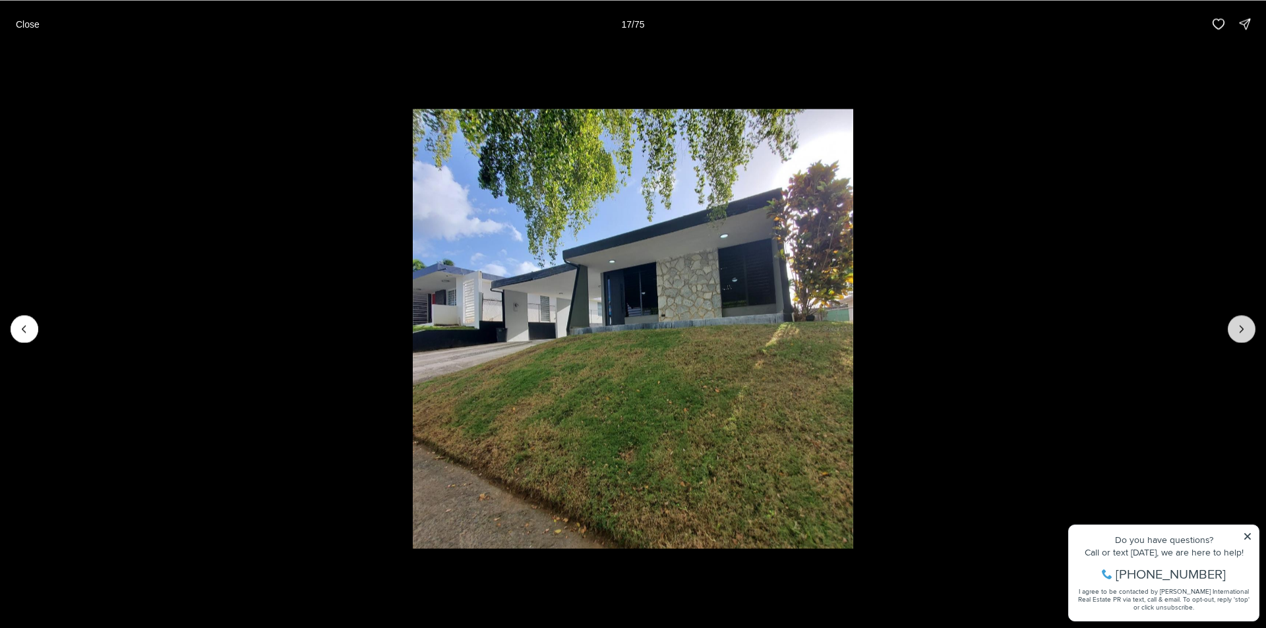
click at [1251, 332] on button "Next slide" at bounding box center [1241, 329] width 28 height 28
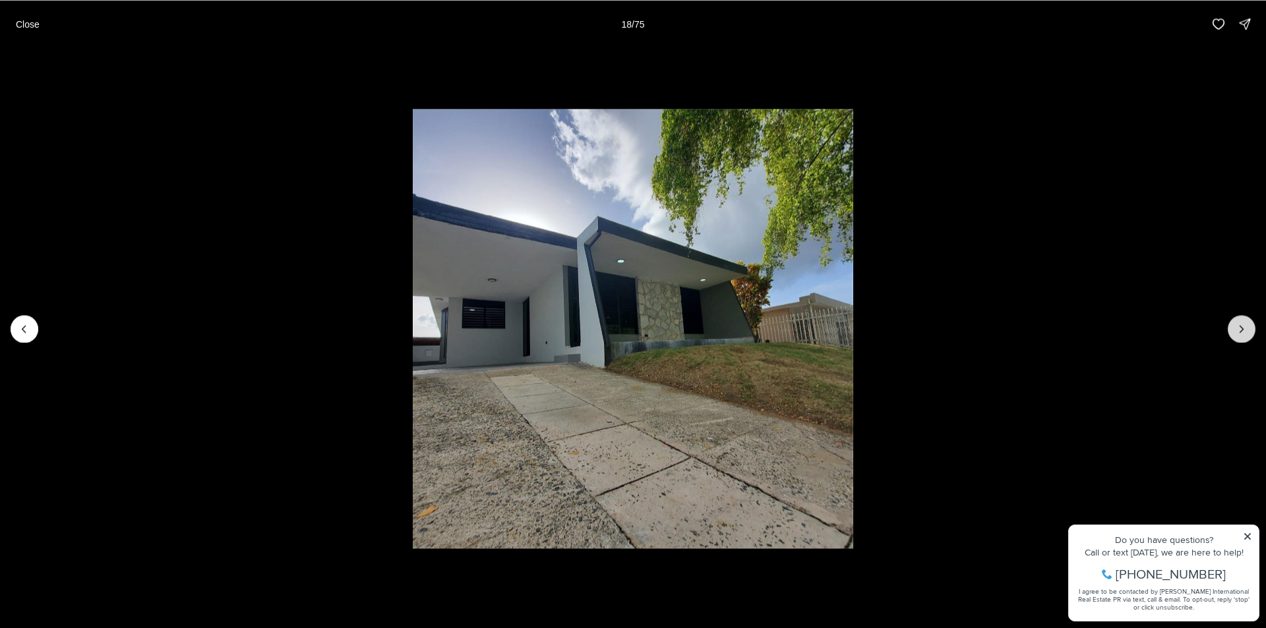
click at [1249, 332] on button "Next slide" at bounding box center [1241, 329] width 28 height 28
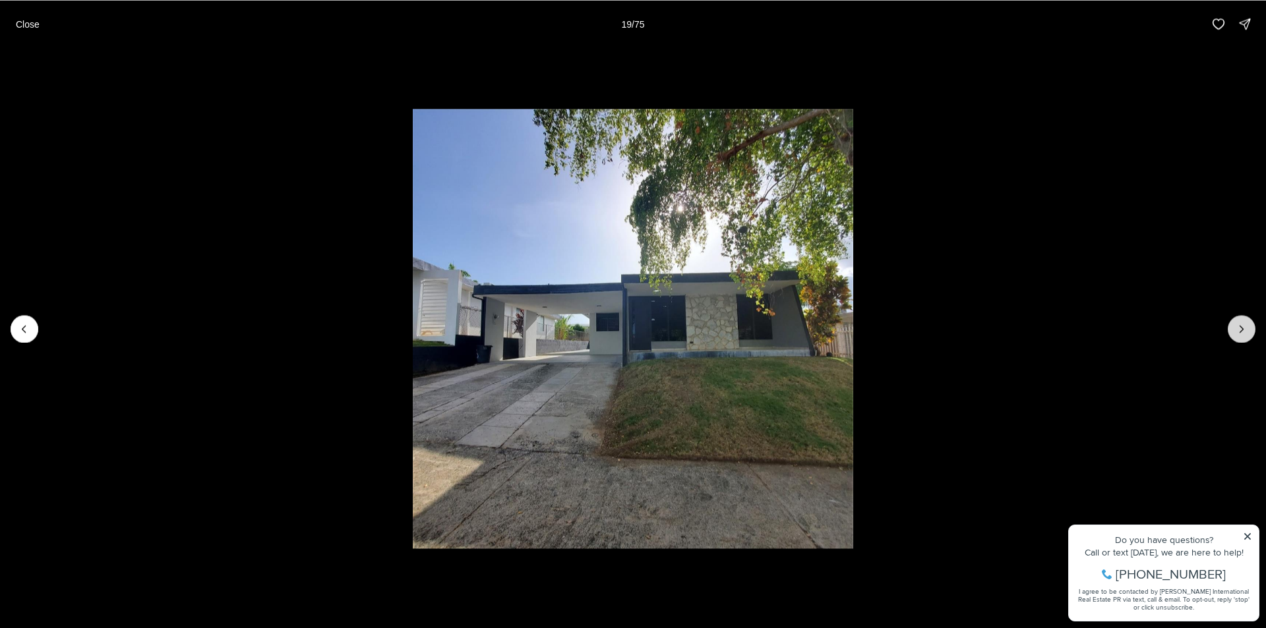
click at [1248, 332] on button "Next slide" at bounding box center [1241, 329] width 28 height 28
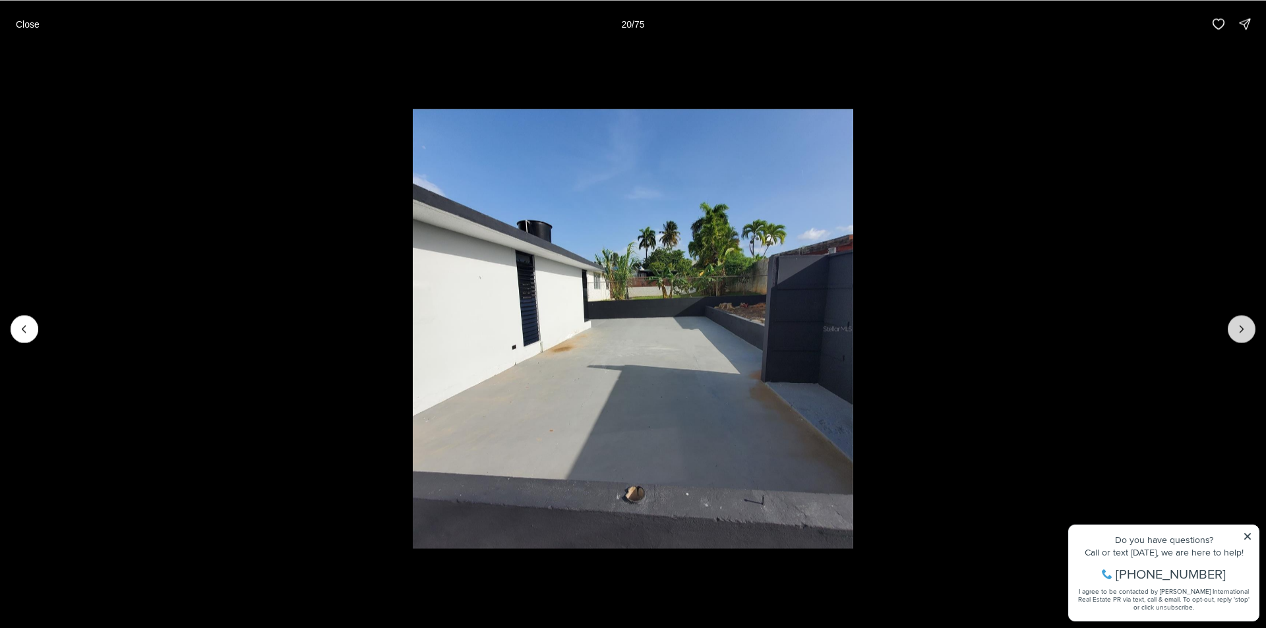
click at [1239, 330] on icon "Next slide" at bounding box center [1241, 328] width 13 height 13
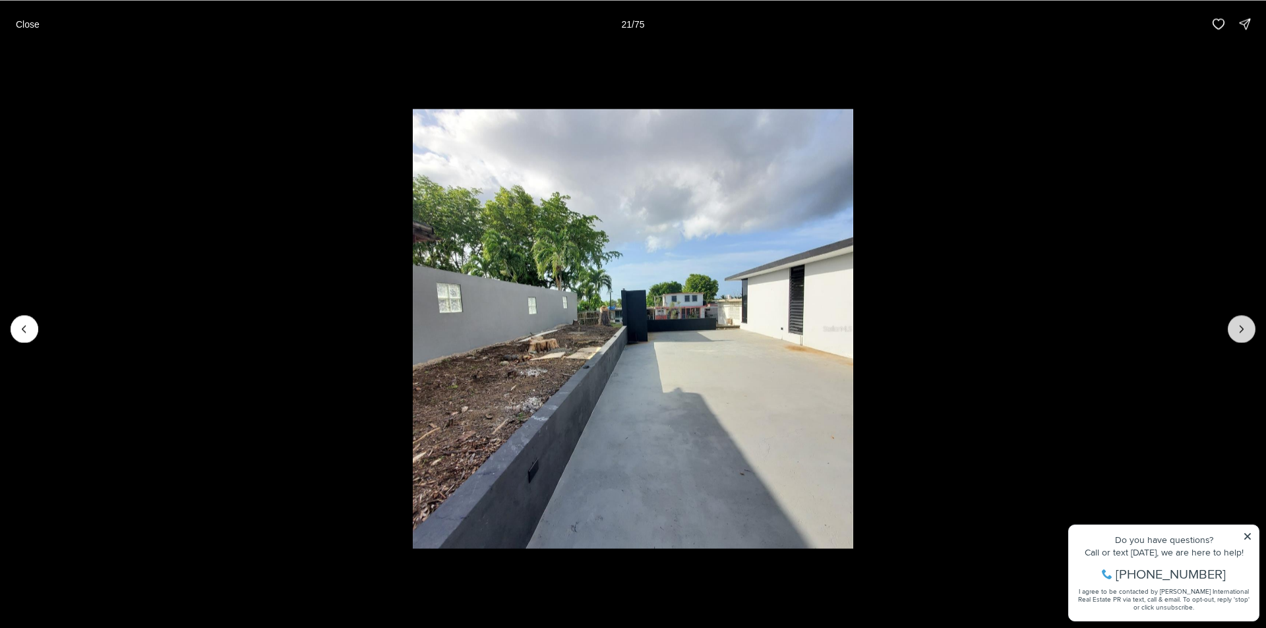
click at [1239, 328] on icon "Next slide" at bounding box center [1241, 328] width 13 height 13
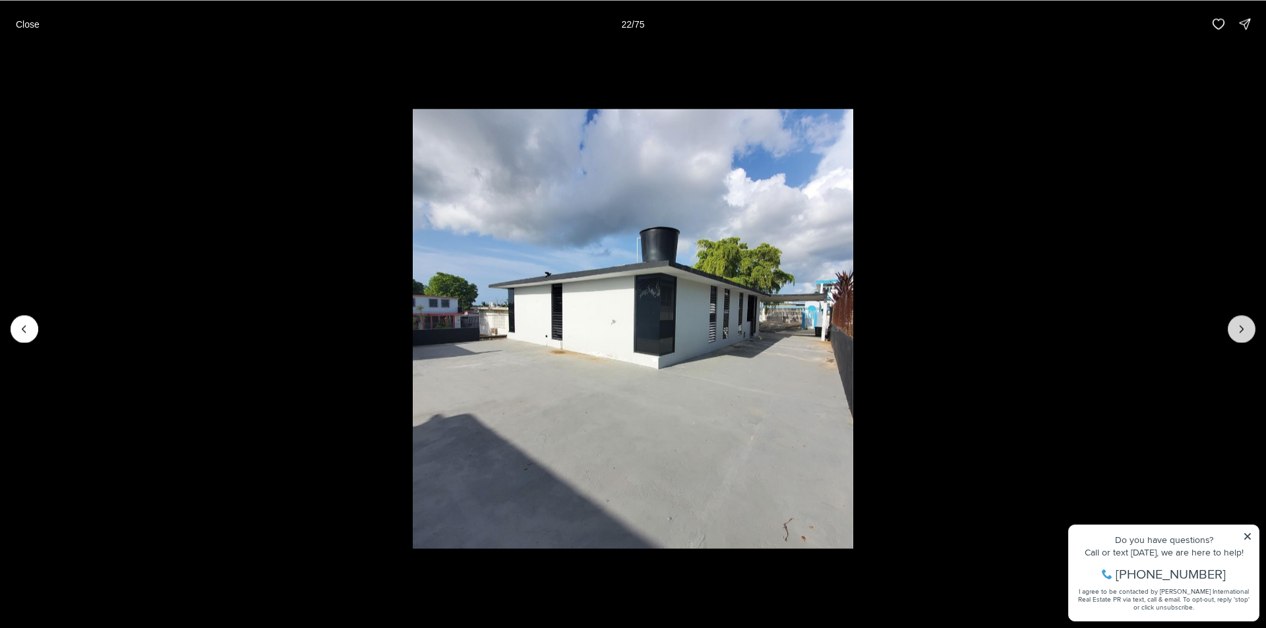
click at [1241, 328] on icon "Next slide" at bounding box center [1241, 328] width 13 height 13
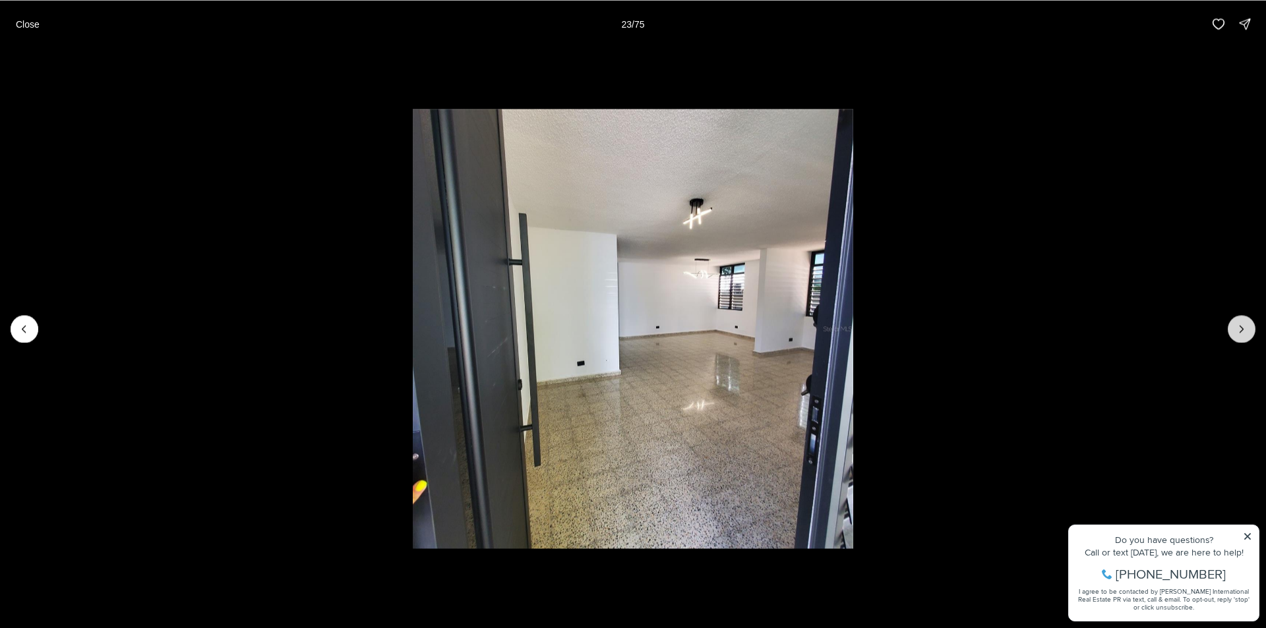
click at [1241, 328] on icon "Next slide" at bounding box center [1241, 328] width 13 height 13
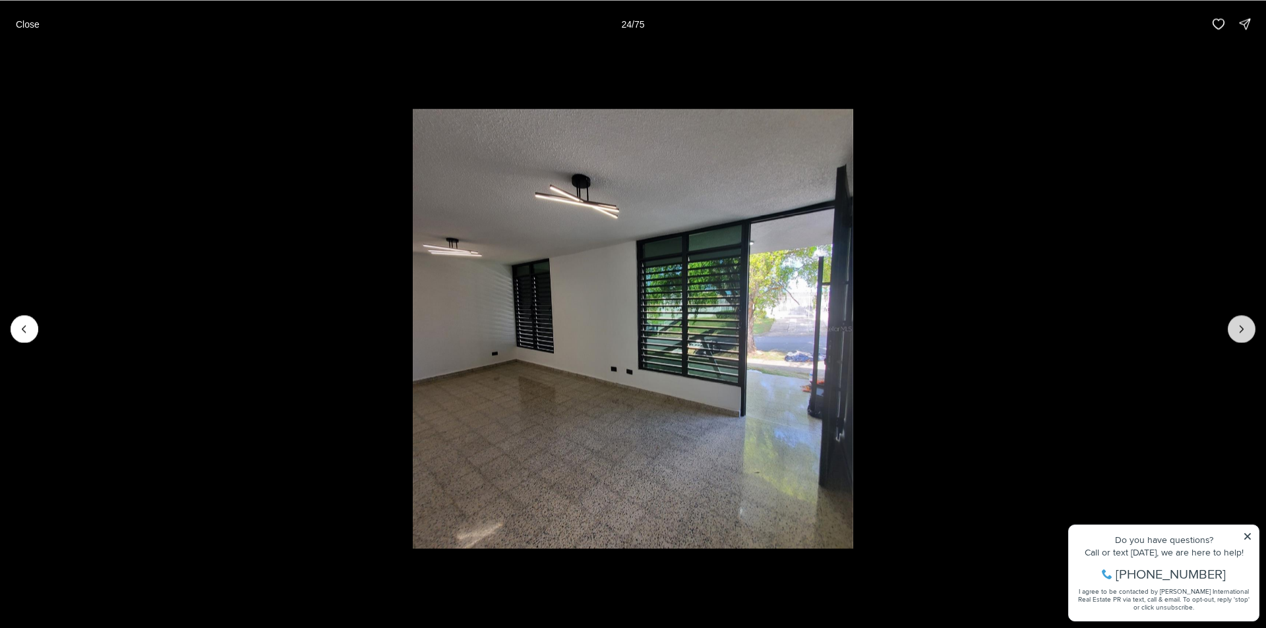
click at [1245, 333] on icon "Next slide" at bounding box center [1241, 328] width 13 height 13
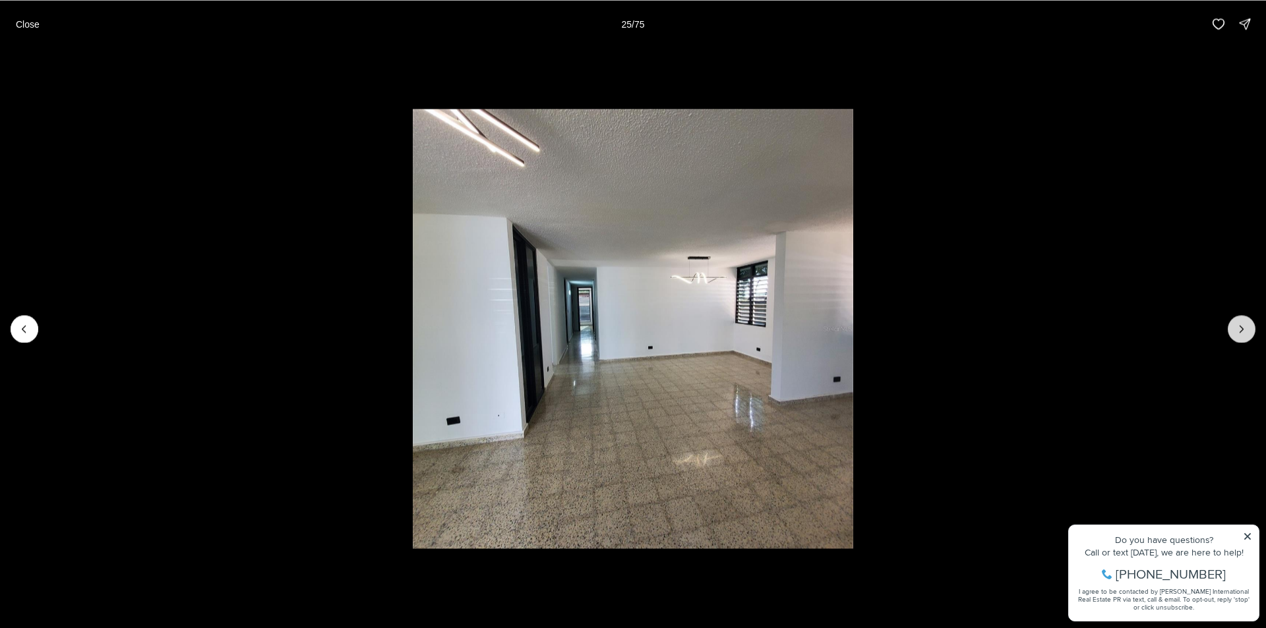
click at [1245, 333] on icon "Next slide" at bounding box center [1241, 328] width 13 height 13
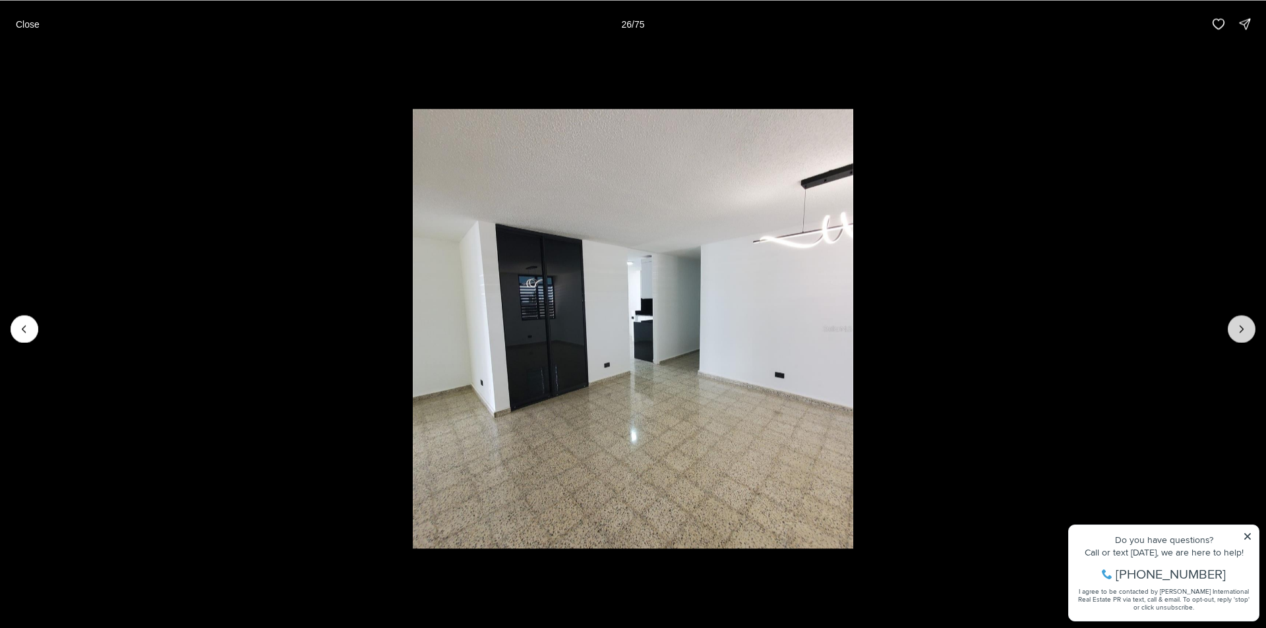
click at [1245, 330] on icon "Next slide" at bounding box center [1241, 328] width 13 height 13
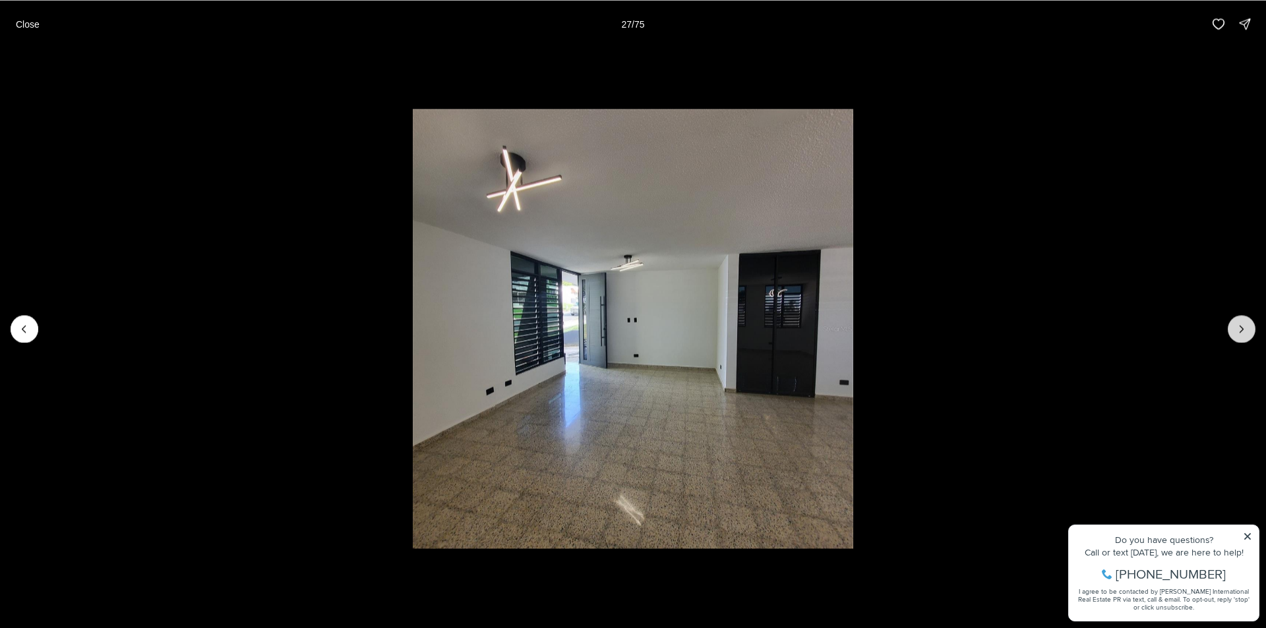
click at [1245, 330] on icon "Next slide" at bounding box center [1241, 328] width 13 height 13
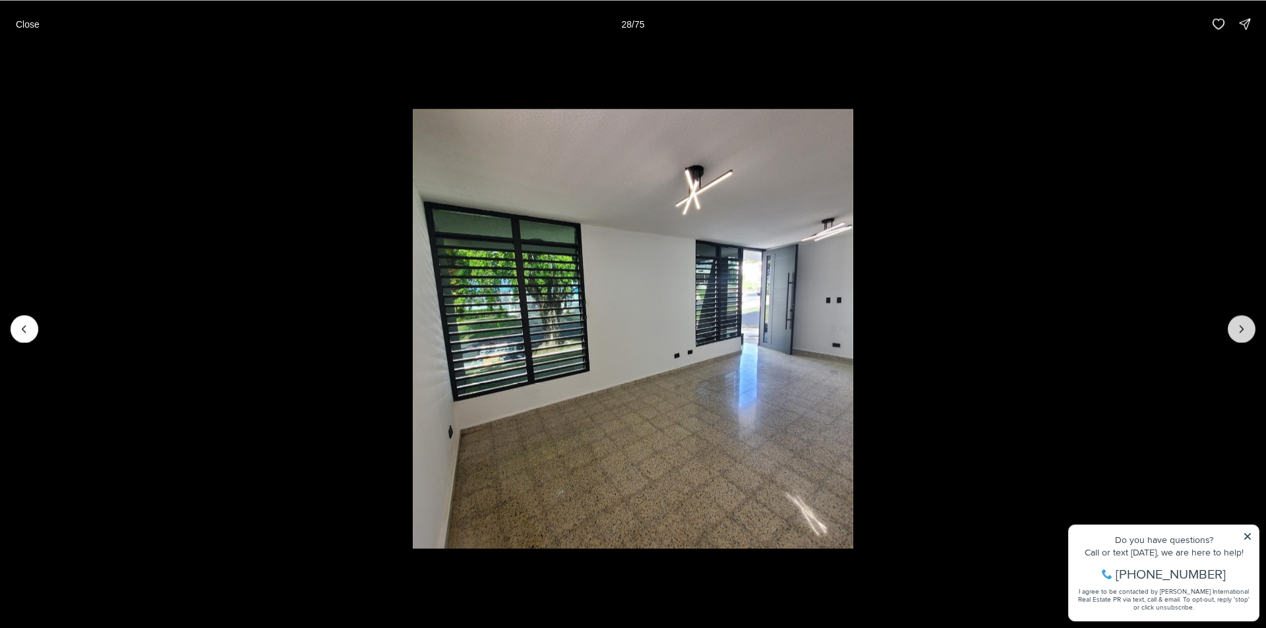
click at [1245, 330] on icon "Next slide" at bounding box center [1241, 328] width 13 height 13
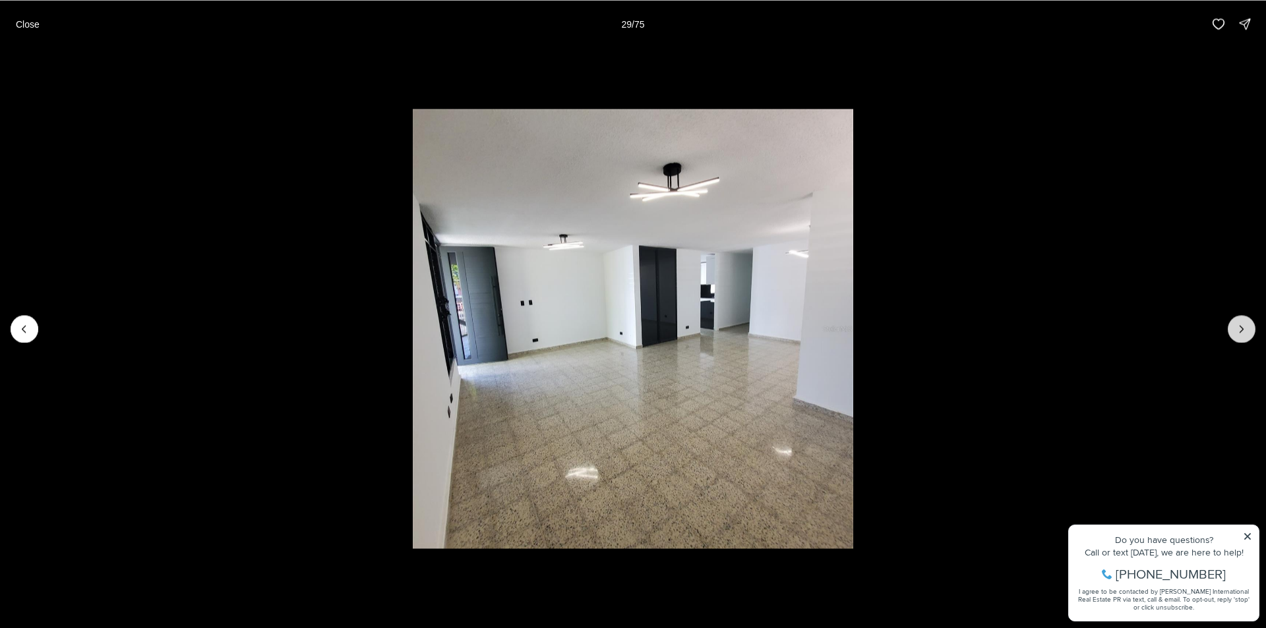
click at [1245, 330] on icon "Next slide" at bounding box center [1241, 328] width 13 height 13
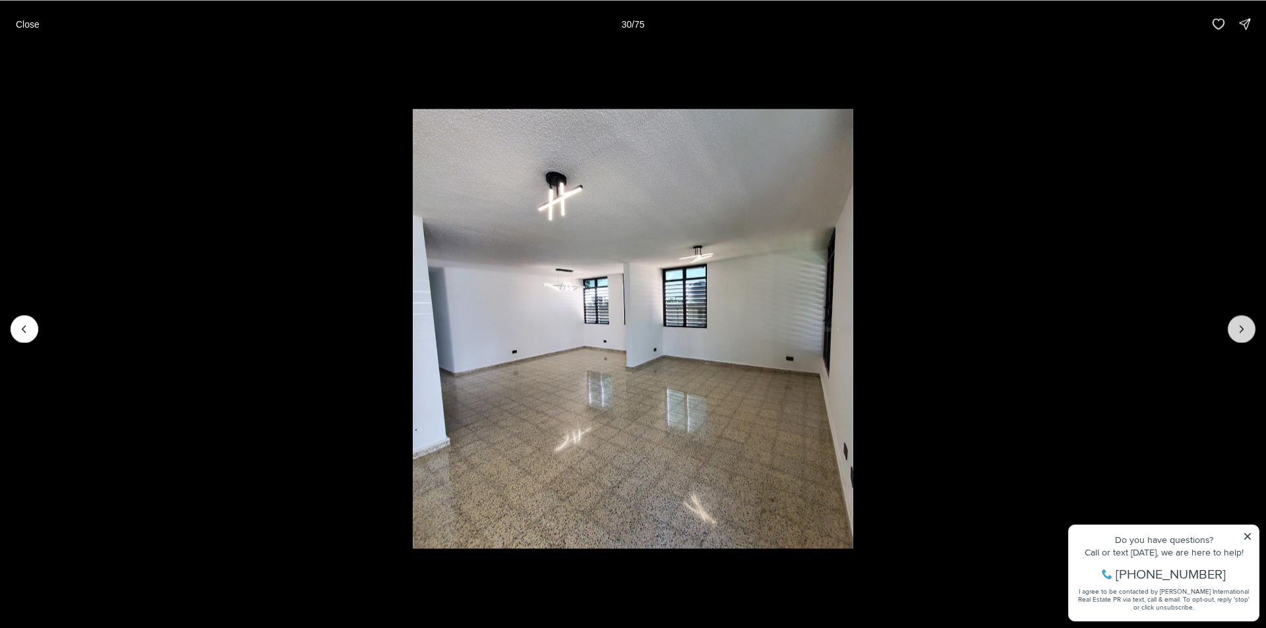
click at [1245, 330] on icon "Next slide" at bounding box center [1241, 328] width 13 height 13
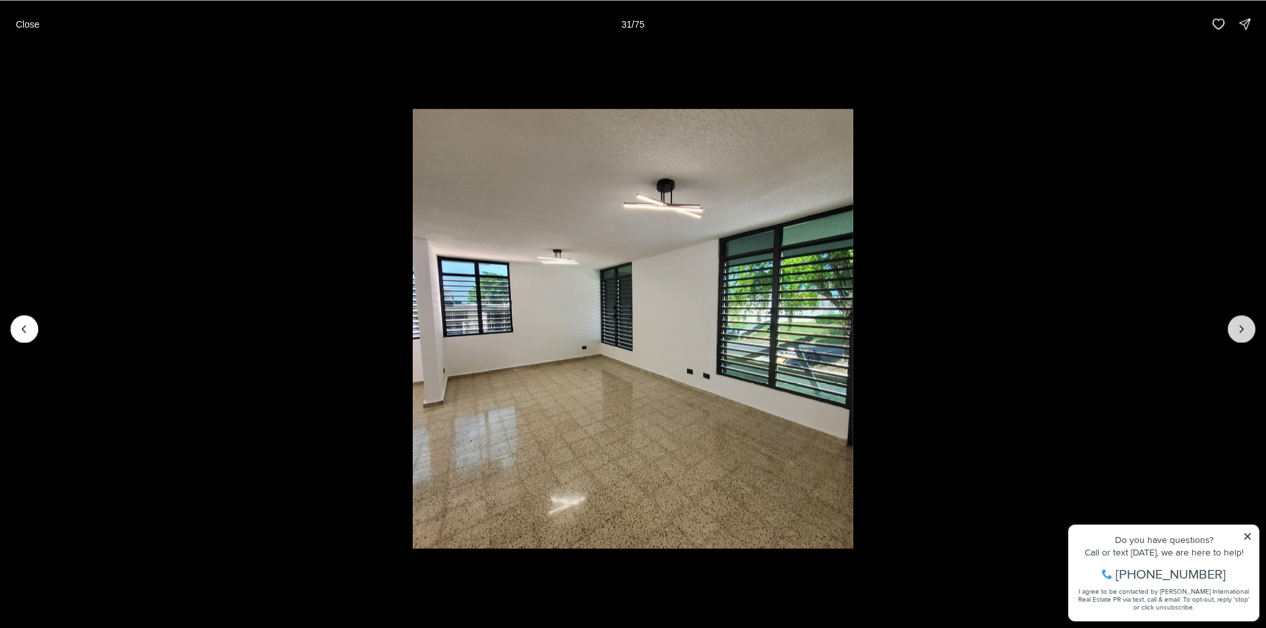
click at [1245, 330] on icon "Next slide" at bounding box center [1241, 328] width 13 height 13
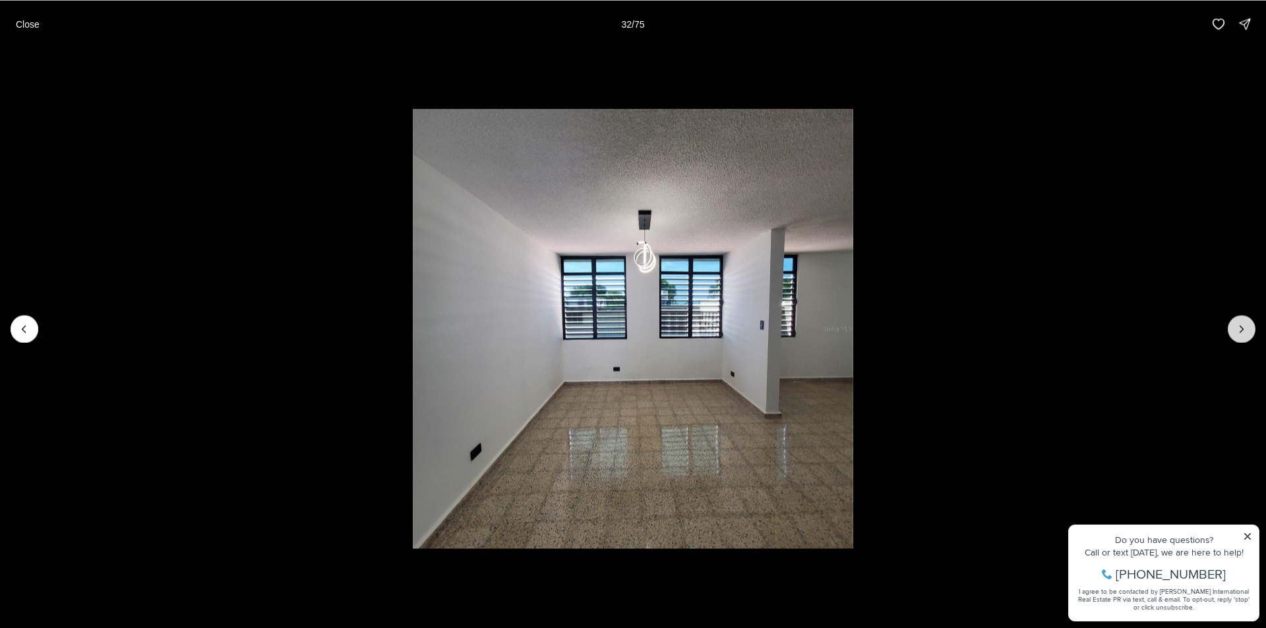
click at [1245, 330] on icon "Next slide" at bounding box center [1241, 328] width 13 height 13
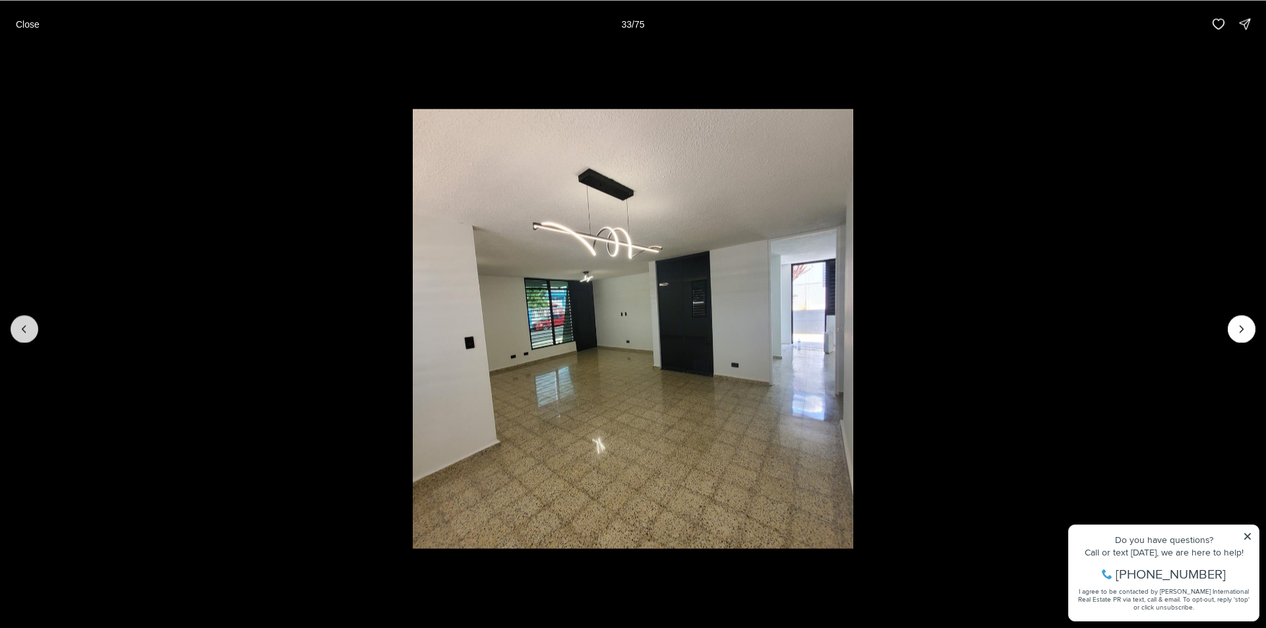
click at [32, 326] on button "Previous slide" at bounding box center [25, 329] width 28 height 28
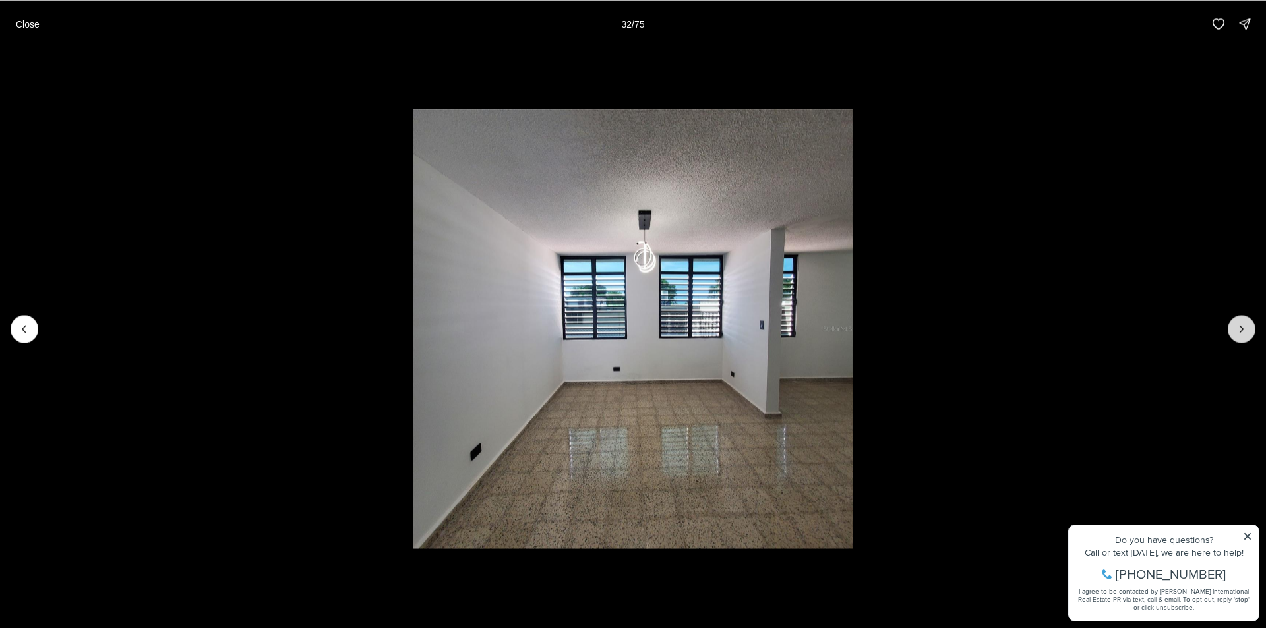
click at [1253, 330] on button "Next slide" at bounding box center [1241, 329] width 28 height 28
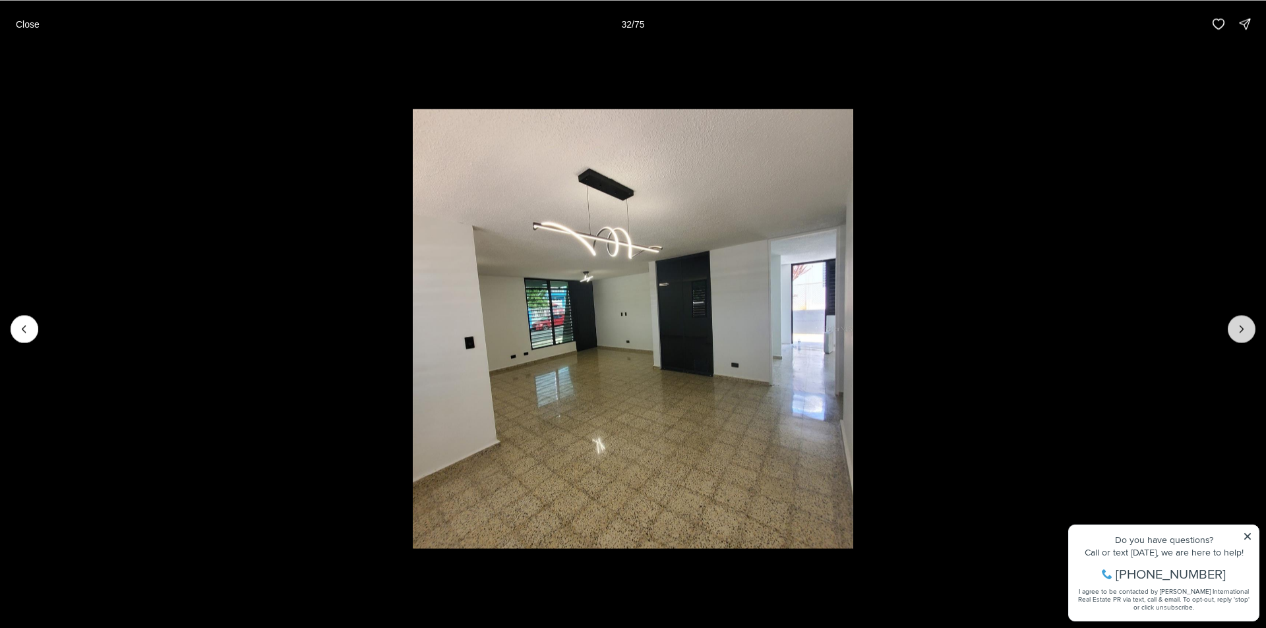
click at [1250, 330] on button "Next slide" at bounding box center [1241, 329] width 28 height 28
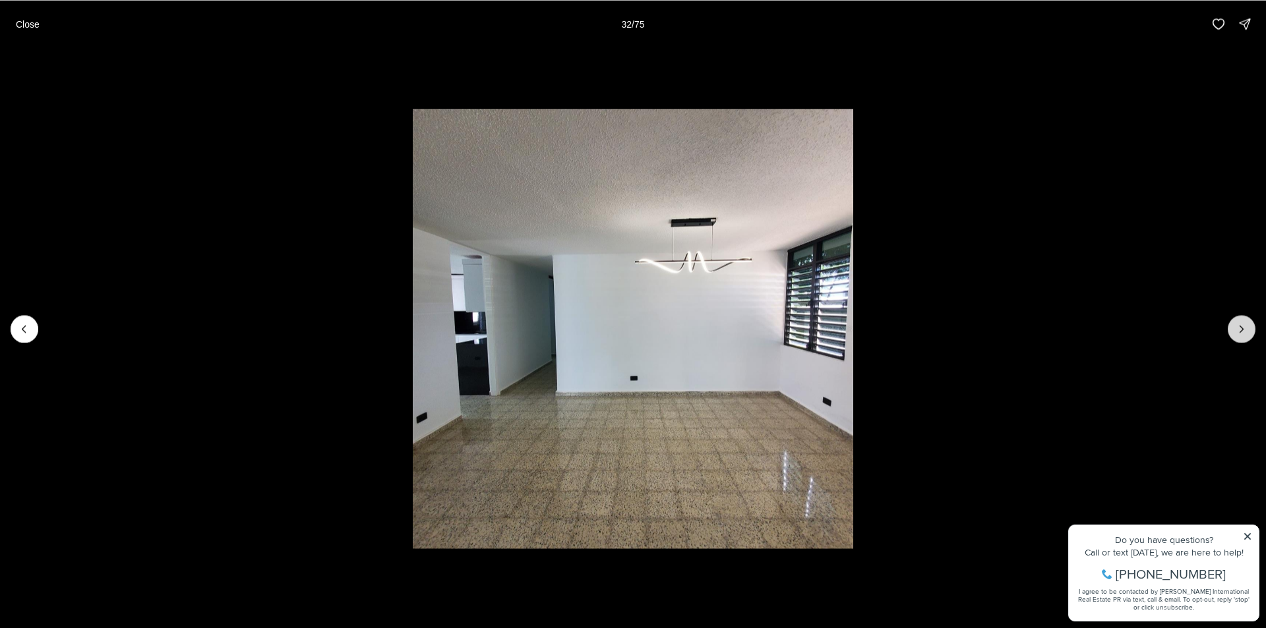
click at [1250, 330] on button "Next slide" at bounding box center [1241, 329] width 28 height 28
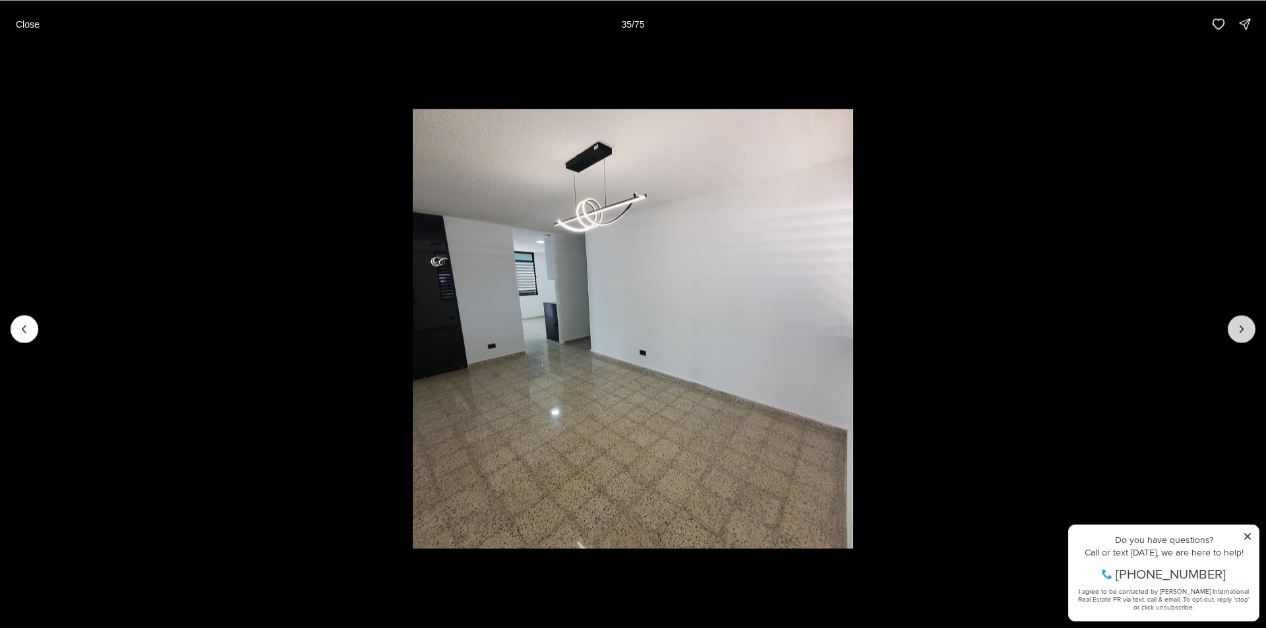
click at [1250, 330] on button "Next slide" at bounding box center [1241, 329] width 28 height 28
